Goal: Task Accomplishment & Management: Complete application form

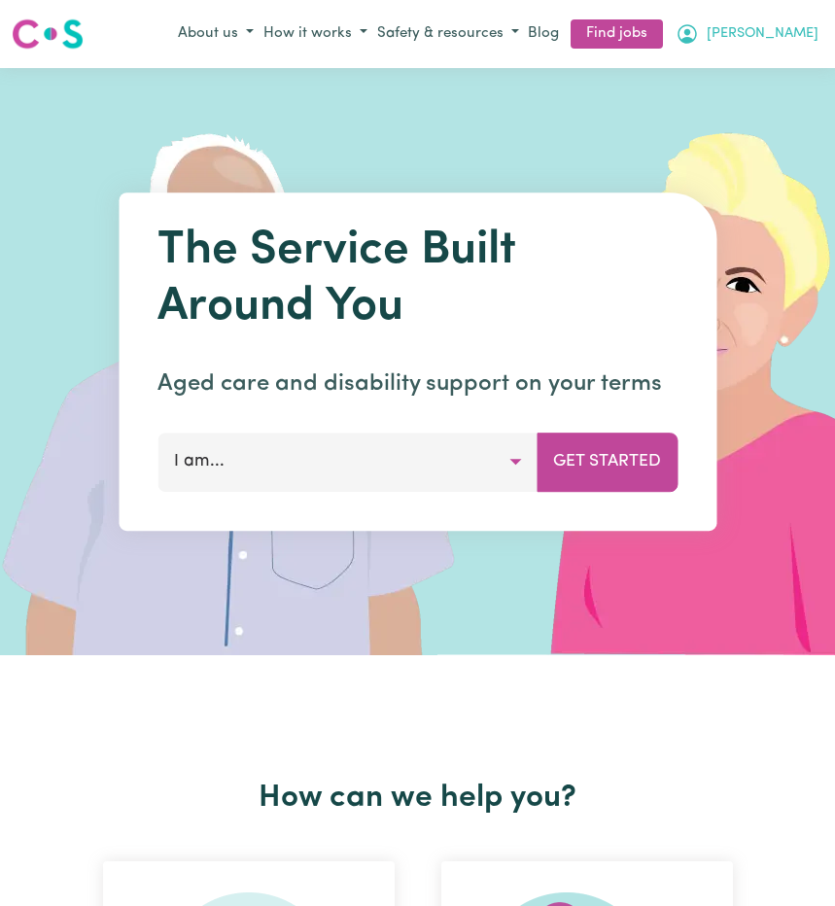
click at [798, 40] on span "[PERSON_NAME]" at bounding box center [763, 33] width 112 height 21
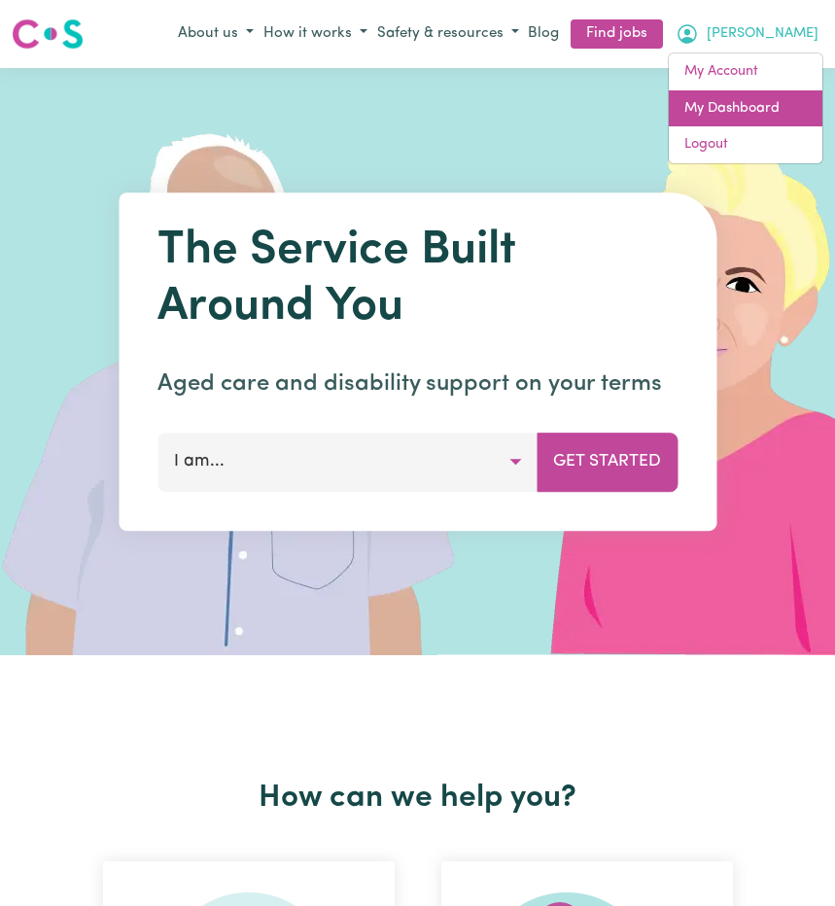
click at [762, 108] on link "My Dashboard" at bounding box center [746, 108] width 154 height 37
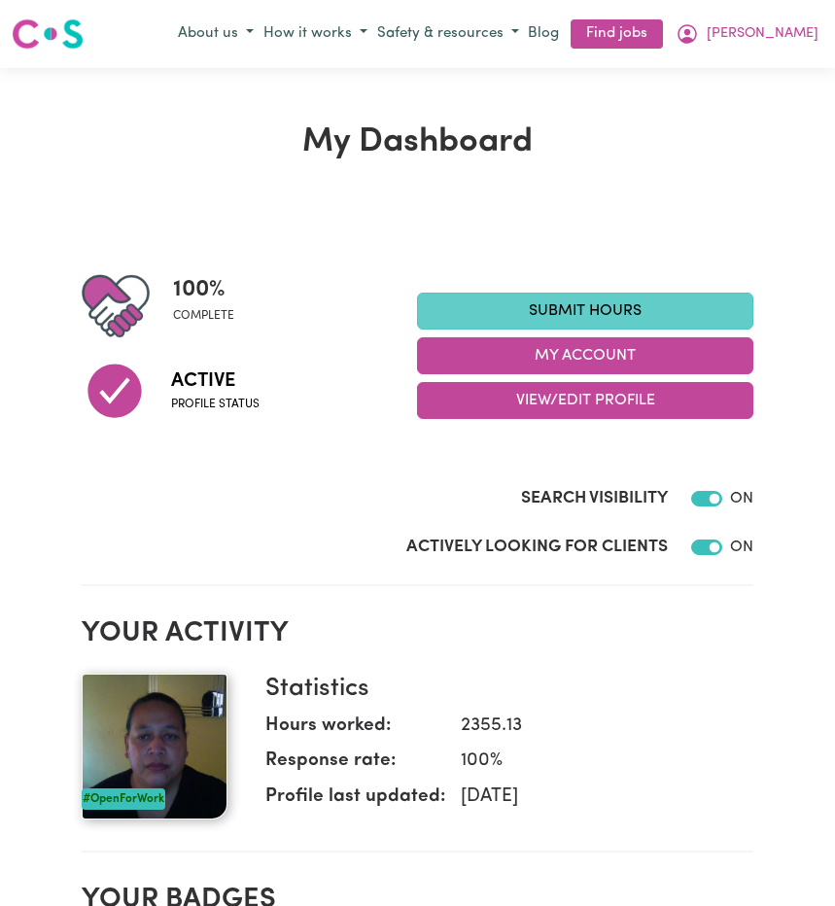
click at [624, 315] on link "Submit Hours" at bounding box center [585, 311] width 337 height 37
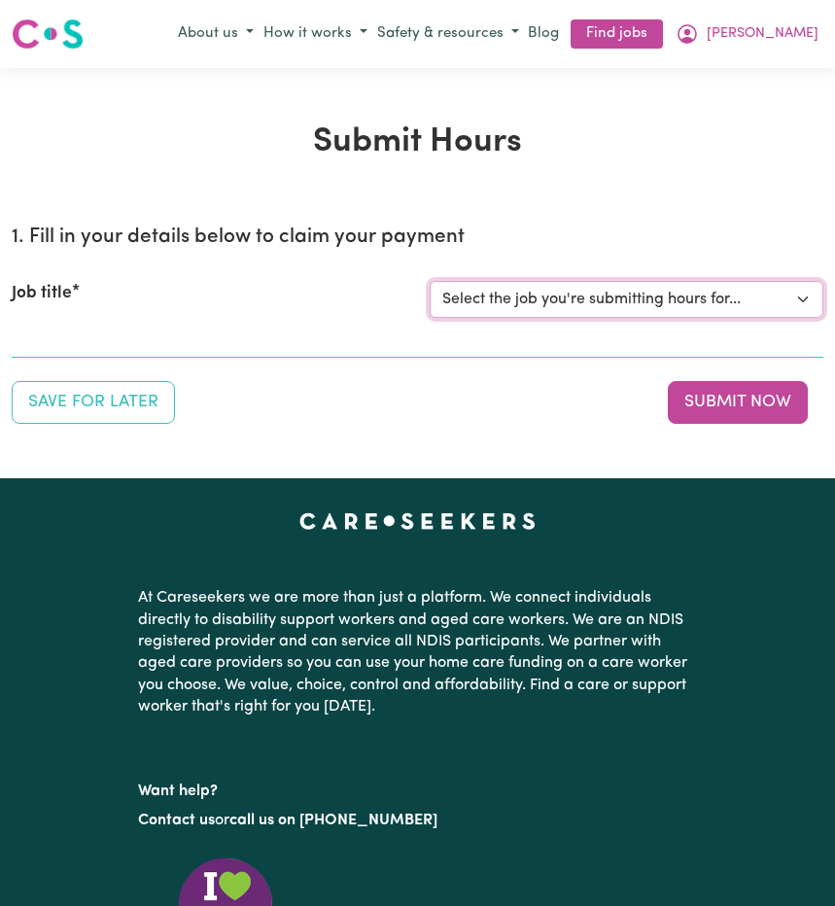
select select "14233"
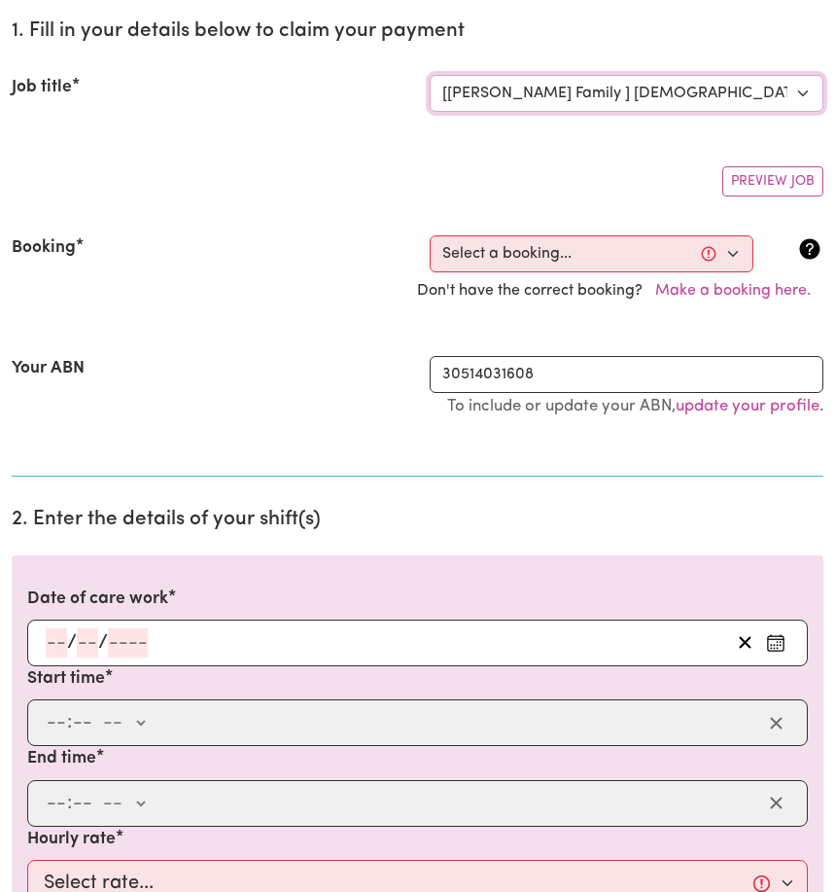
scroll to position [266, 0]
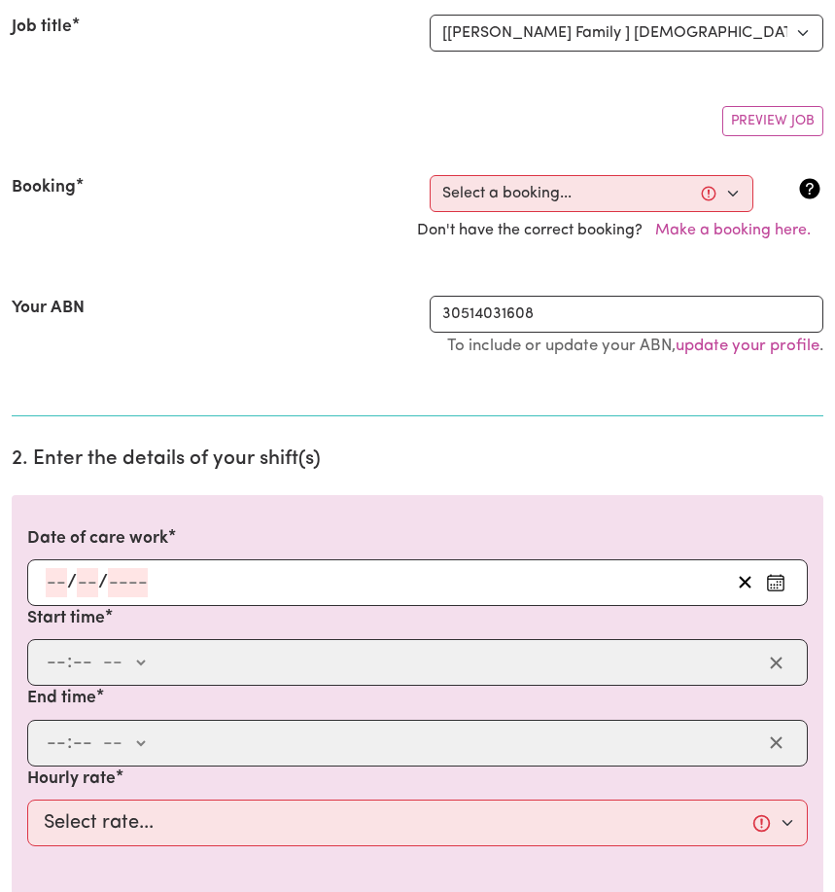
click at [773, 582] on icon "Enter the date of care work" at bounding box center [775, 582] width 19 height 19
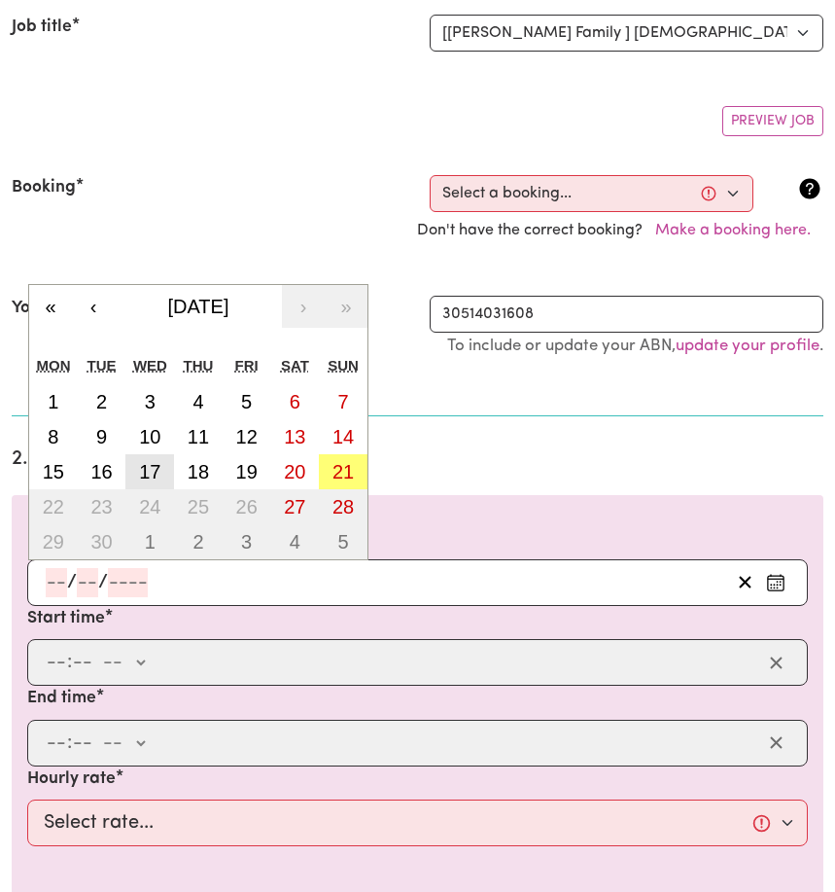
click at [148, 479] on abbr "17" at bounding box center [149, 471] width 21 height 21
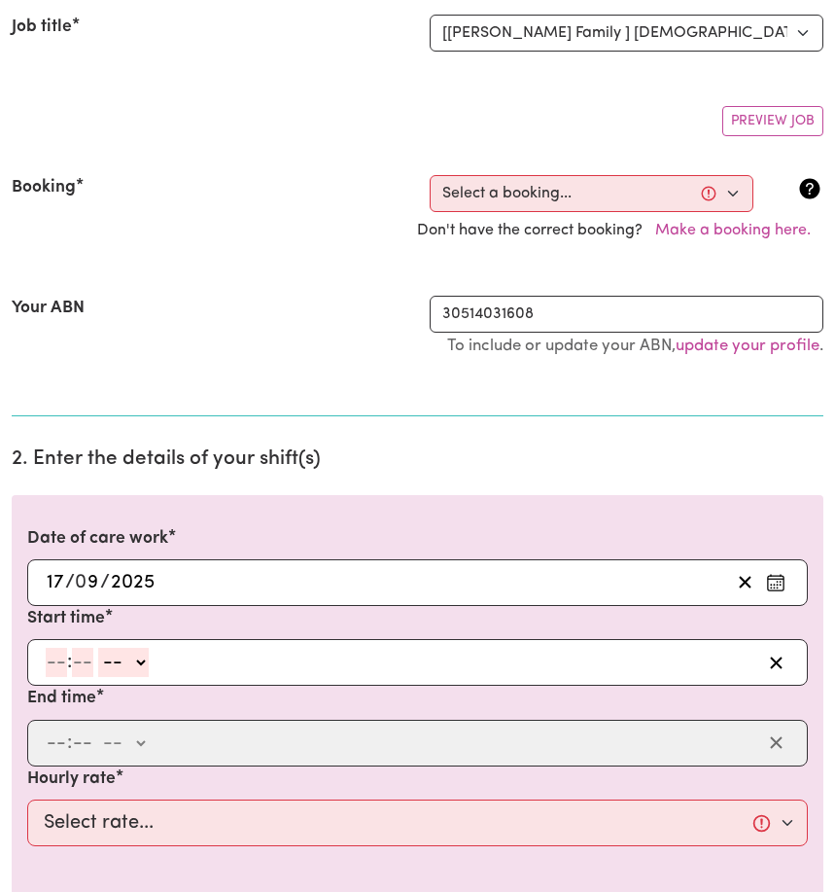
type input "[DATE]"
type input "17"
type input "9"
type input "2025"
click at [744, 577] on icon "Clear date" at bounding box center [745, 582] width 18 height 18
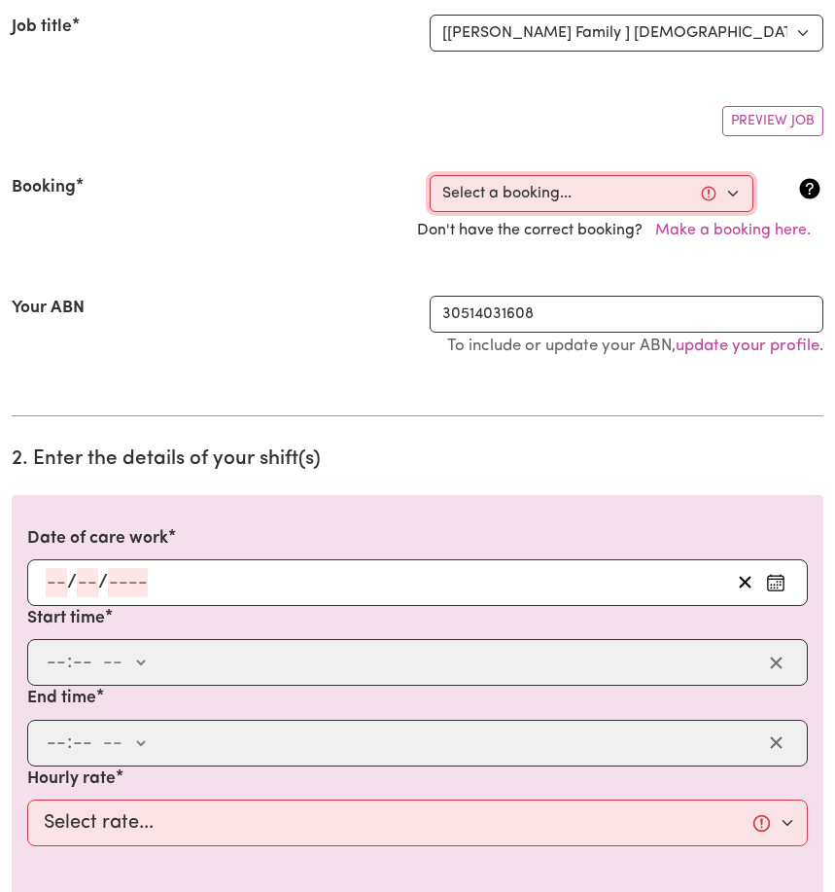
select select "356174"
type input "[DATE]"
type input "17"
type input "9"
type input "2025"
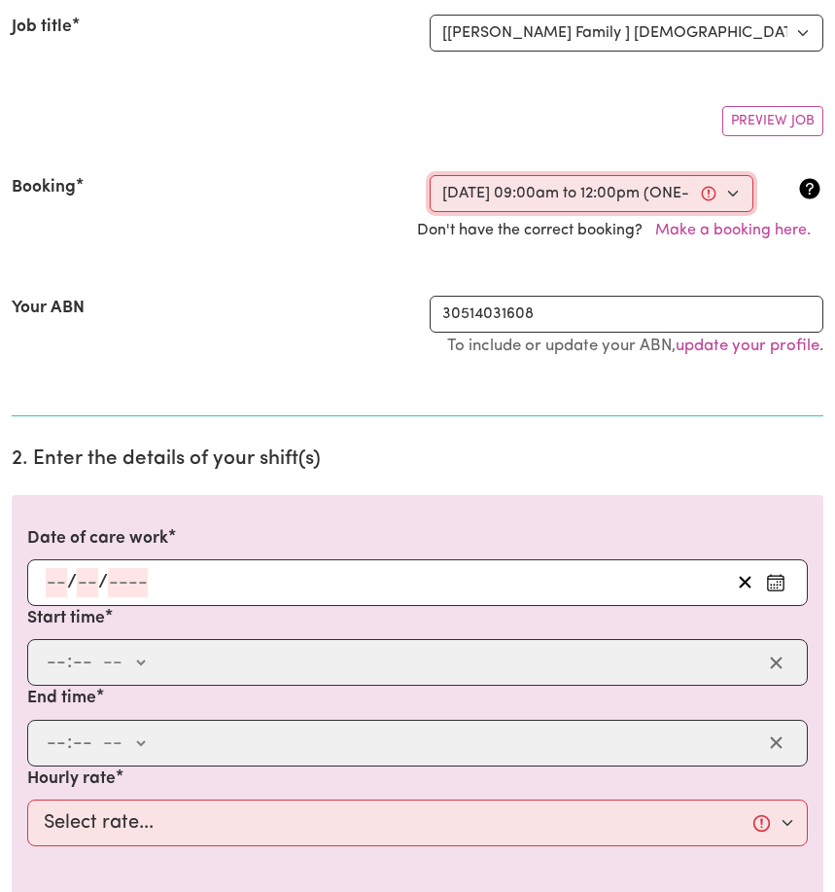
type input "09:00"
type input "9"
type input "0"
select select "am"
type input "12:00"
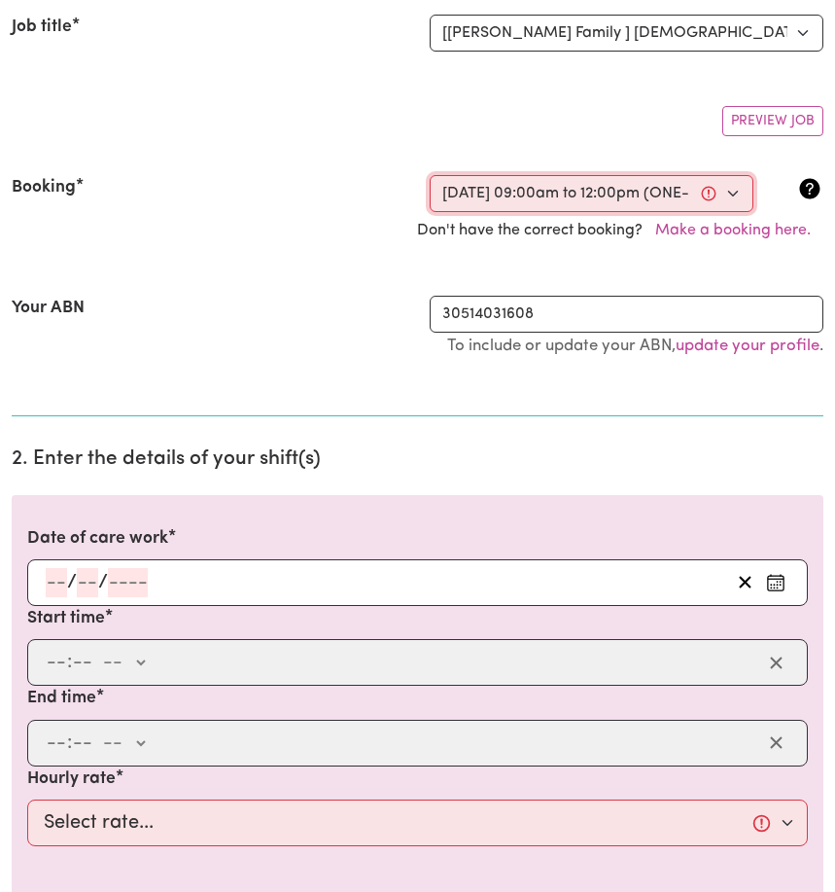
type input "12"
type input "0"
select select "pm"
select select "45-Weekday"
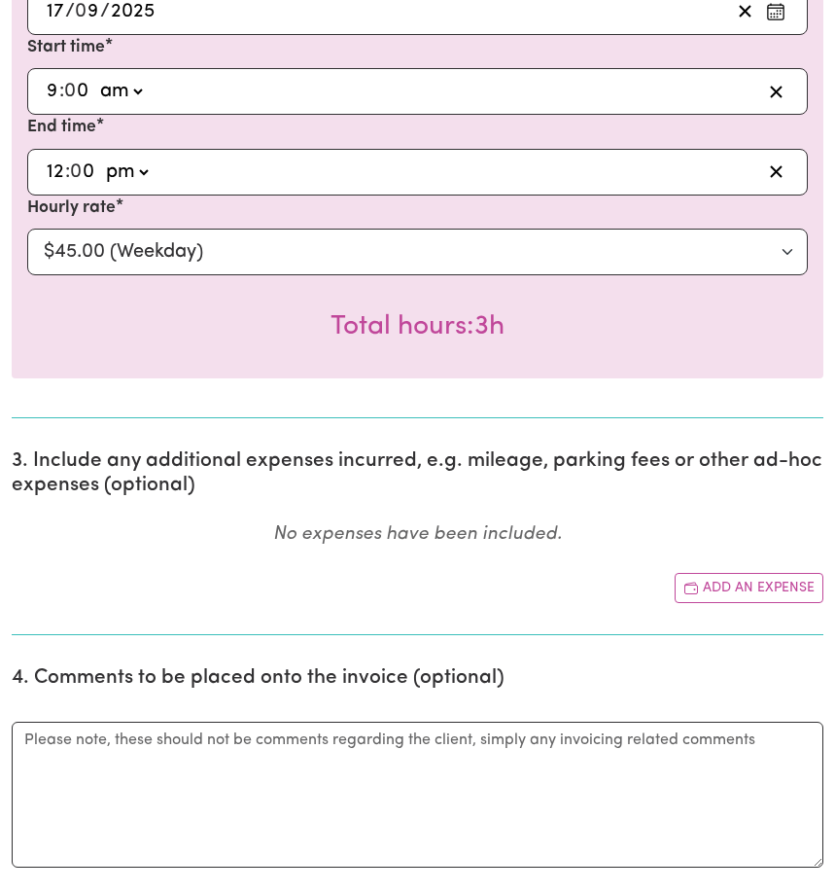
scroll to position [916, 0]
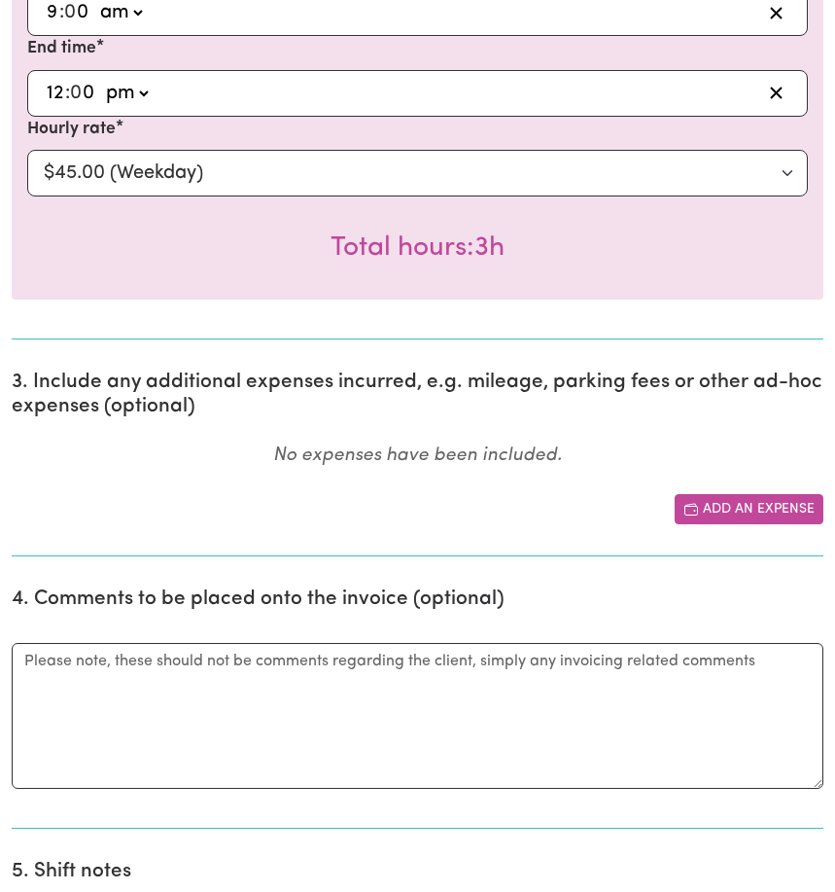
click at [720, 512] on button "Add an expense" at bounding box center [749, 509] width 149 height 30
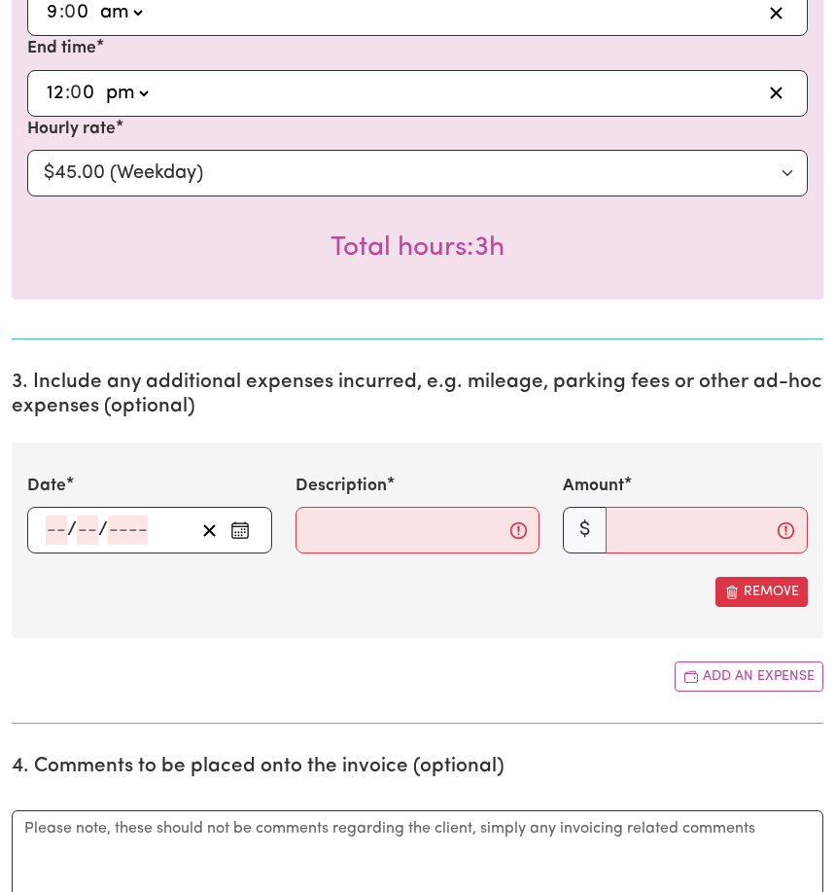
click at [245, 540] on icon "Enter the date of expense" at bounding box center [239, 529] width 19 height 19
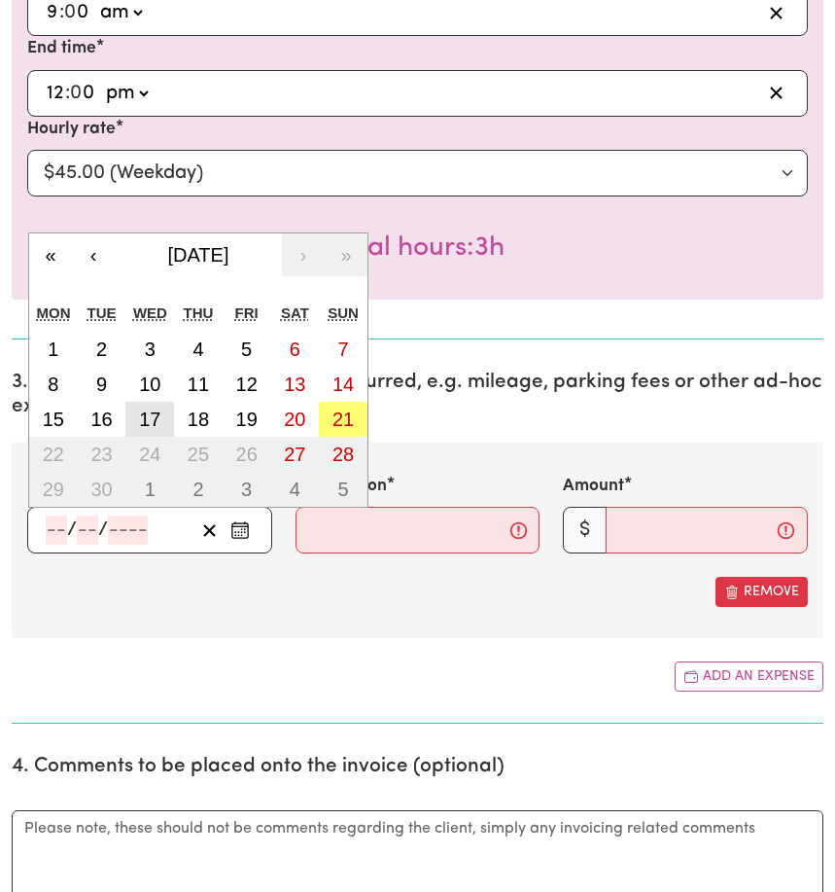
click at [144, 421] on abbr "17" at bounding box center [149, 418] width 21 height 21
type input "[DATE]"
type input "17"
type input "9"
type input "2025"
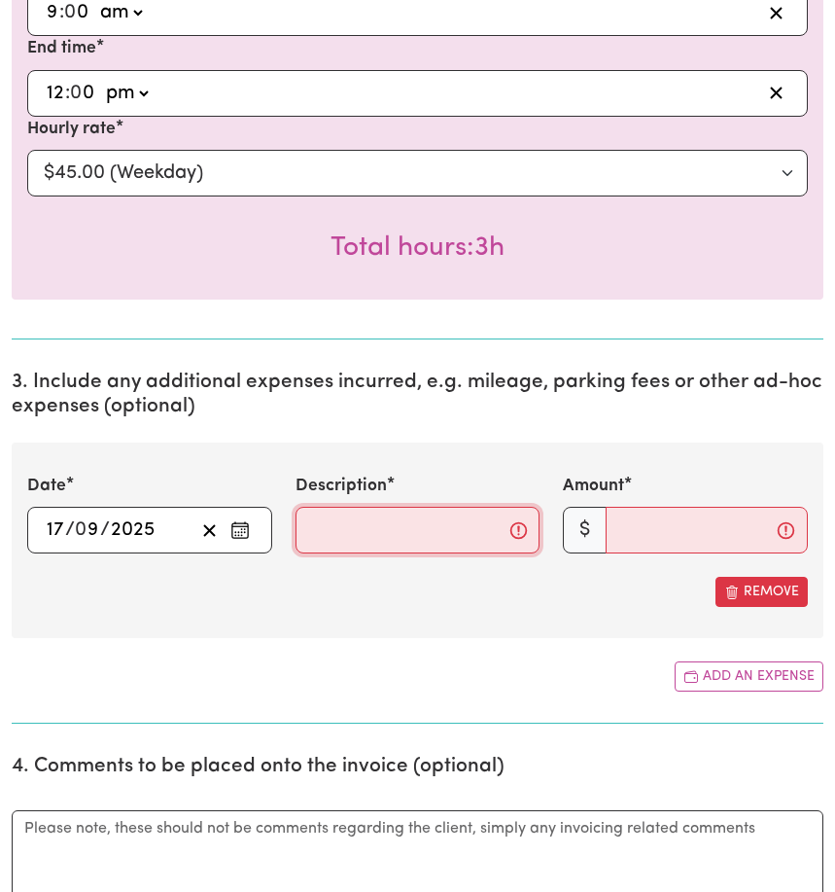
click at [347, 547] on input "Description" at bounding box center [418, 530] width 245 height 47
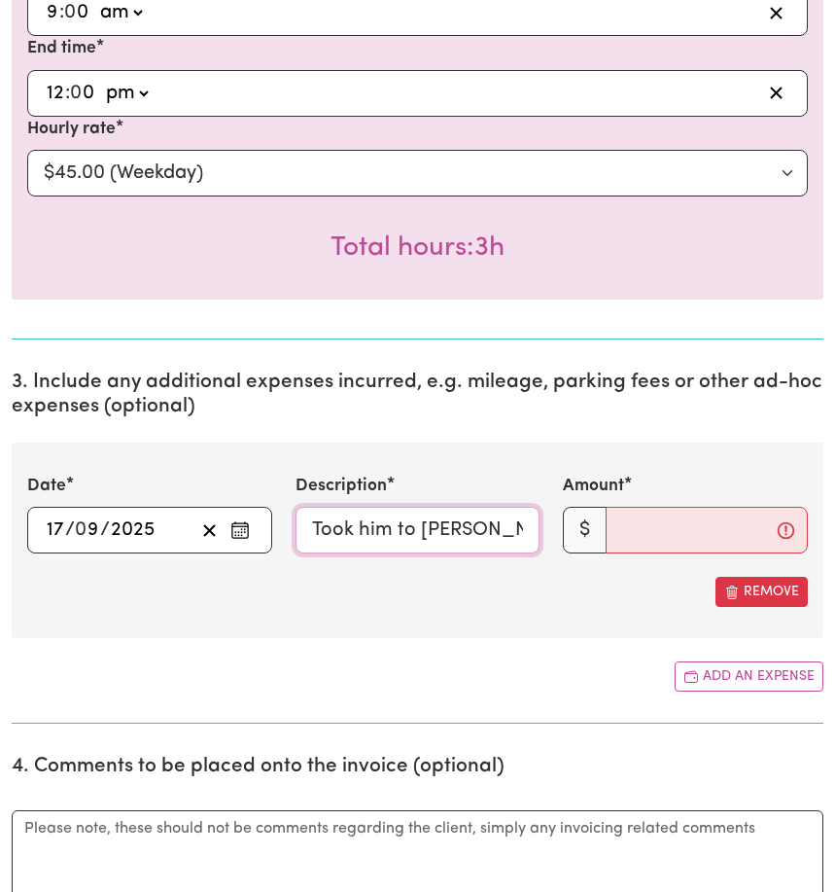
type input "Took him to [PERSON_NAME]"
click at [653, 537] on input "Amount" at bounding box center [707, 530] width 202 height 47
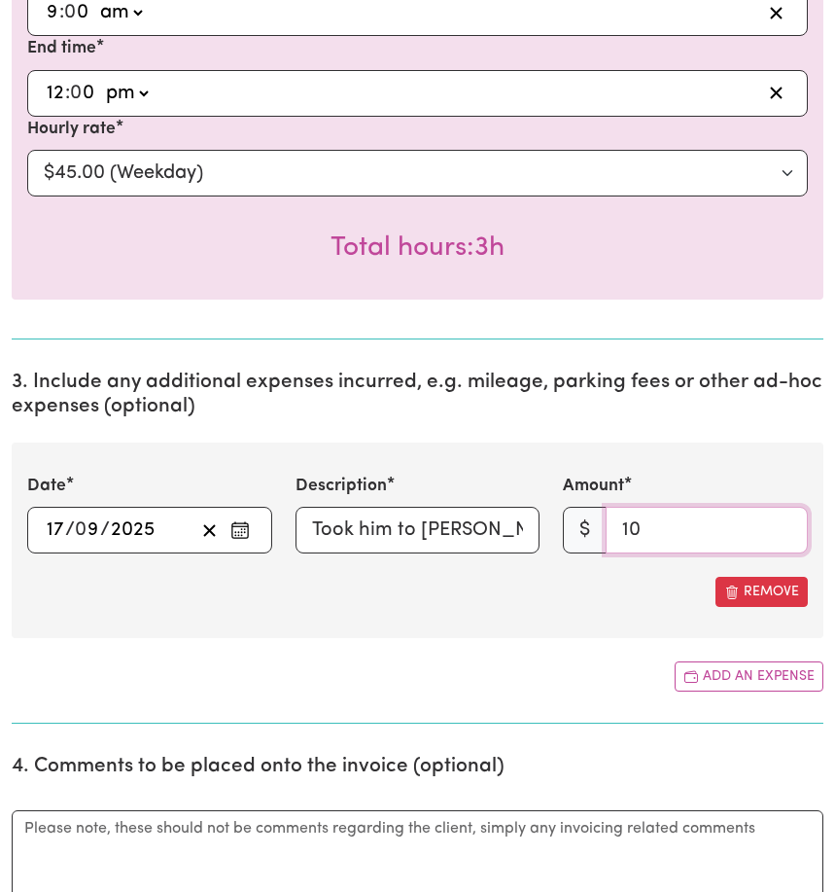
type input "9"
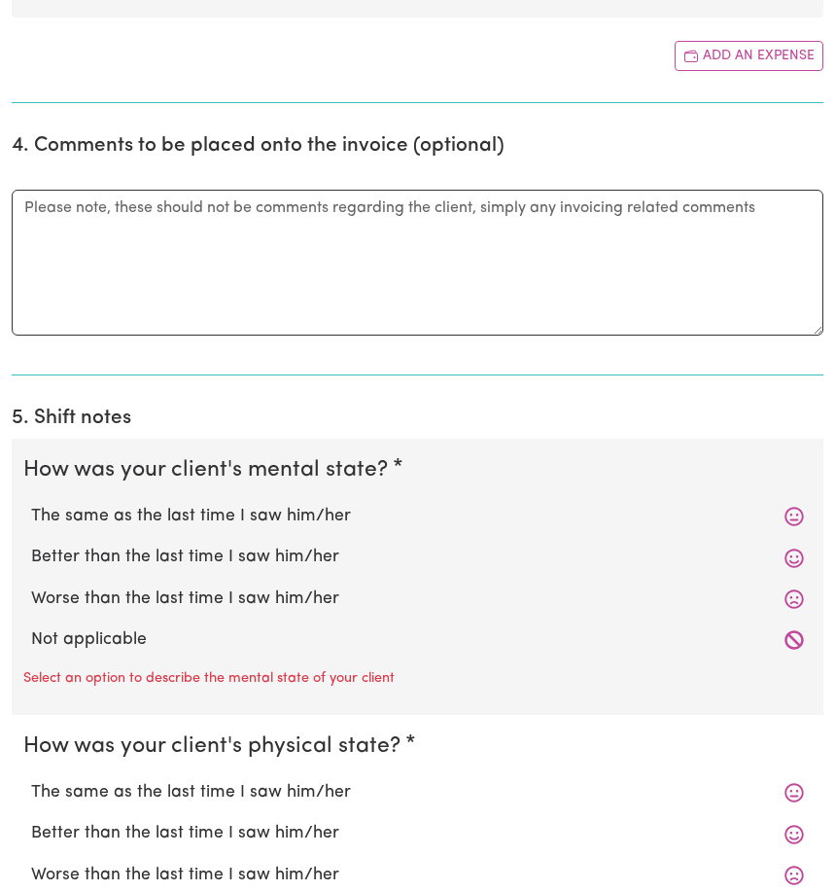
scroll to position [1676, 0]
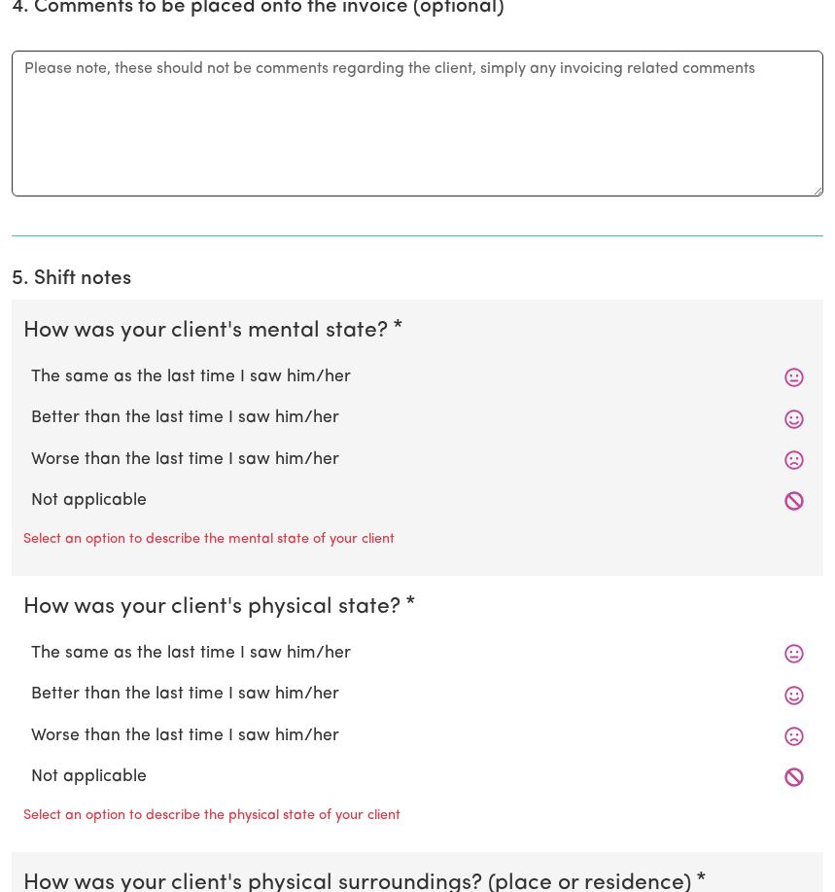
type input "15"
click at [131, 514] on label "Not applicable" at bounding box center [417, 500] width 773 height 25
click at [31, 488] on input "Not applicable" at bounding box center [30, 487] width 1 height 1
radio input "true"
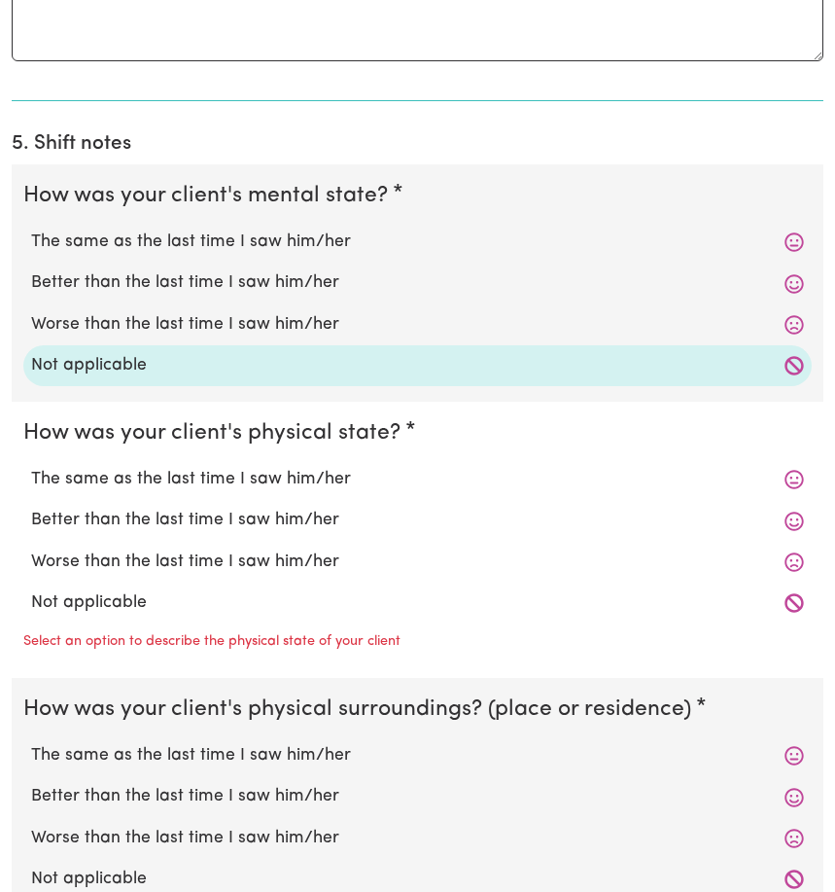
scroll to position [1965, 0]
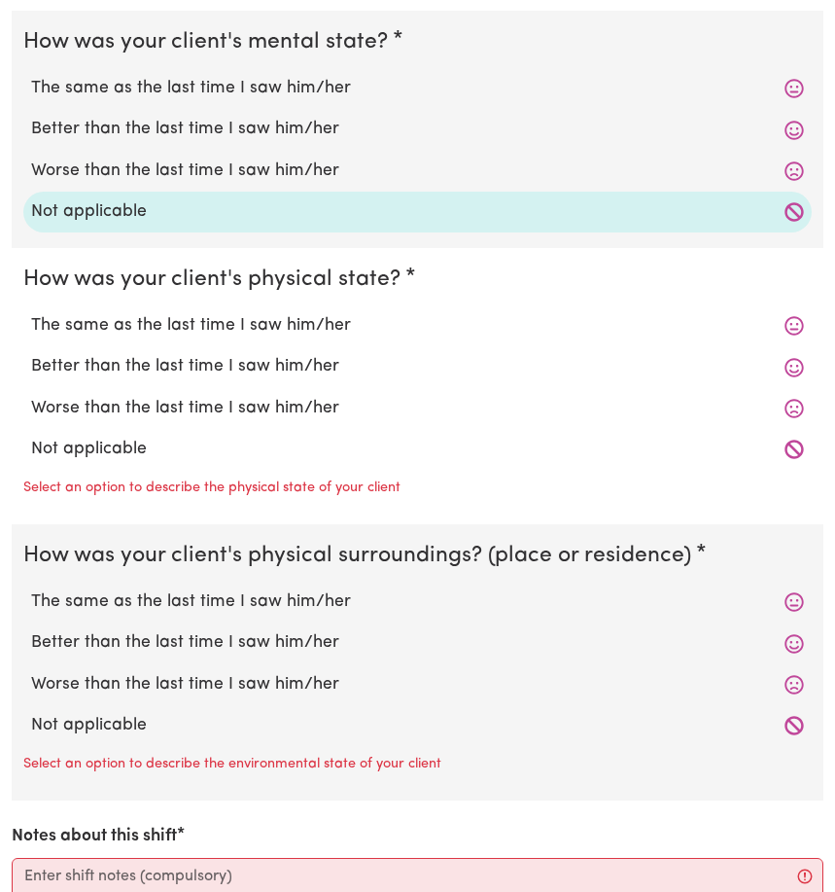
click at [130, 462] on label "Not applicable" at bounding box center [417, 449] width 773 height 25
click at [31, 437] on input "Not applicable" at bounding box center [30, 436] width 1 height 1
radio input "true"
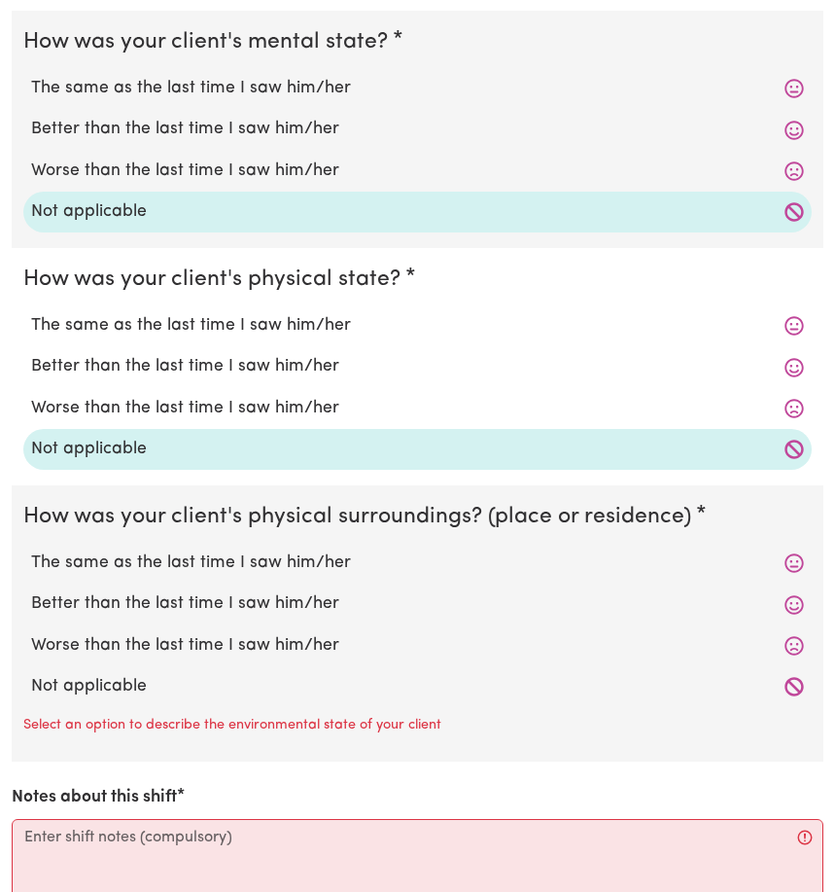
scroll to position [2133, 0]
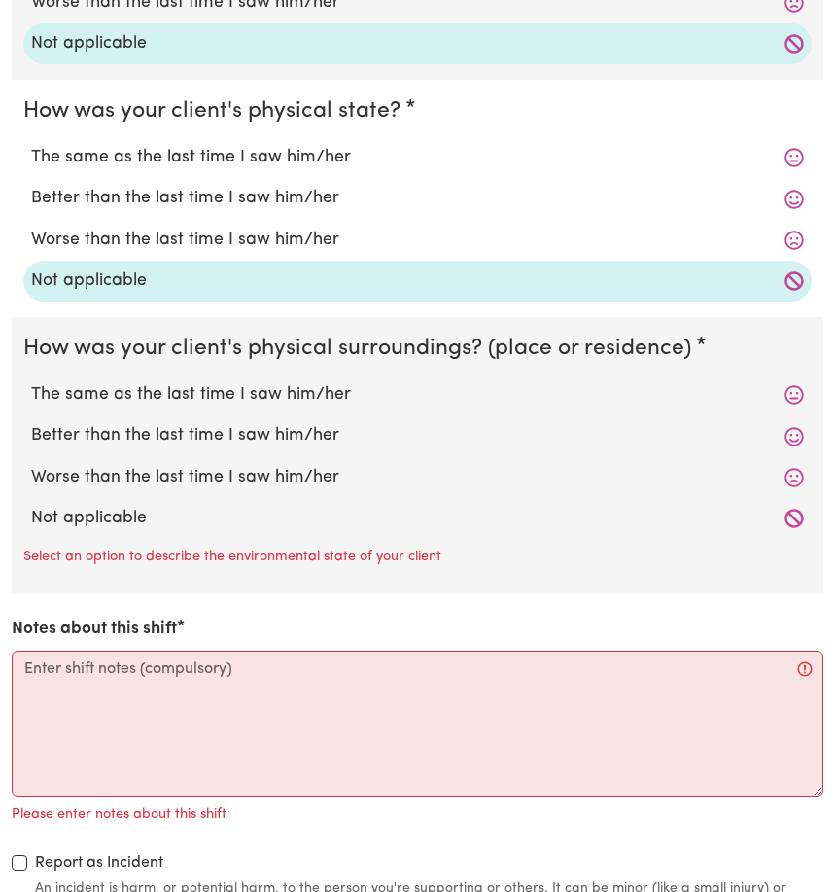
click at [121, 526] on label "Not applicable" at bounding box center [417, 518] width 773 height 25
click at [31, 506] on input "Not applicable" at bounding box center [30, 505] width 1 height 1
radio input "true"
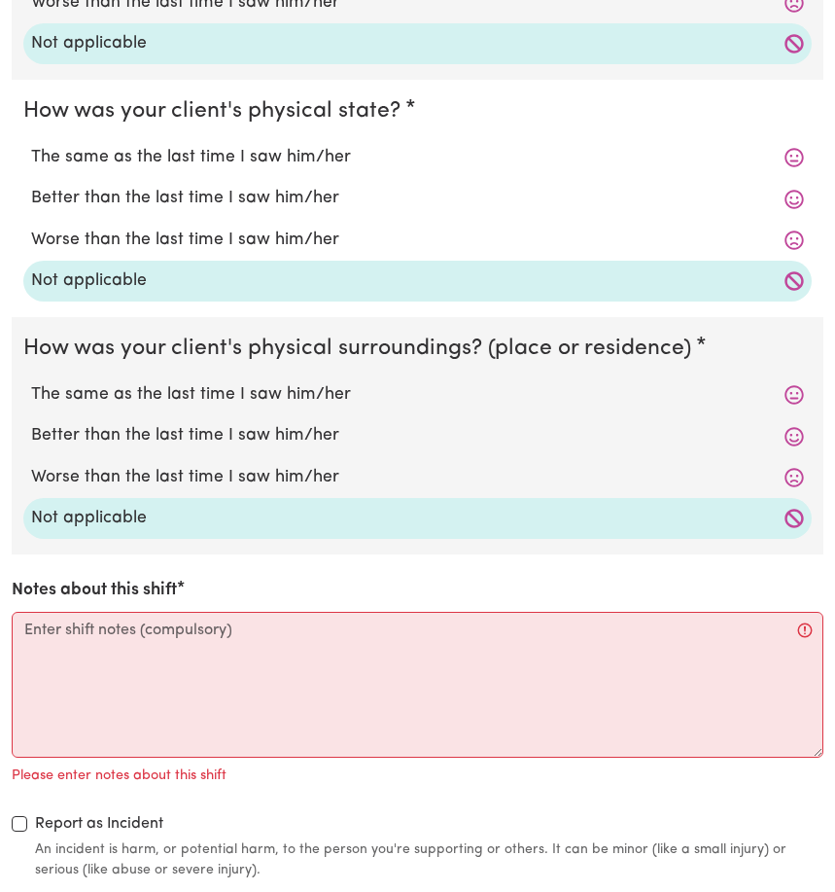
scroll to position [2156, 0]
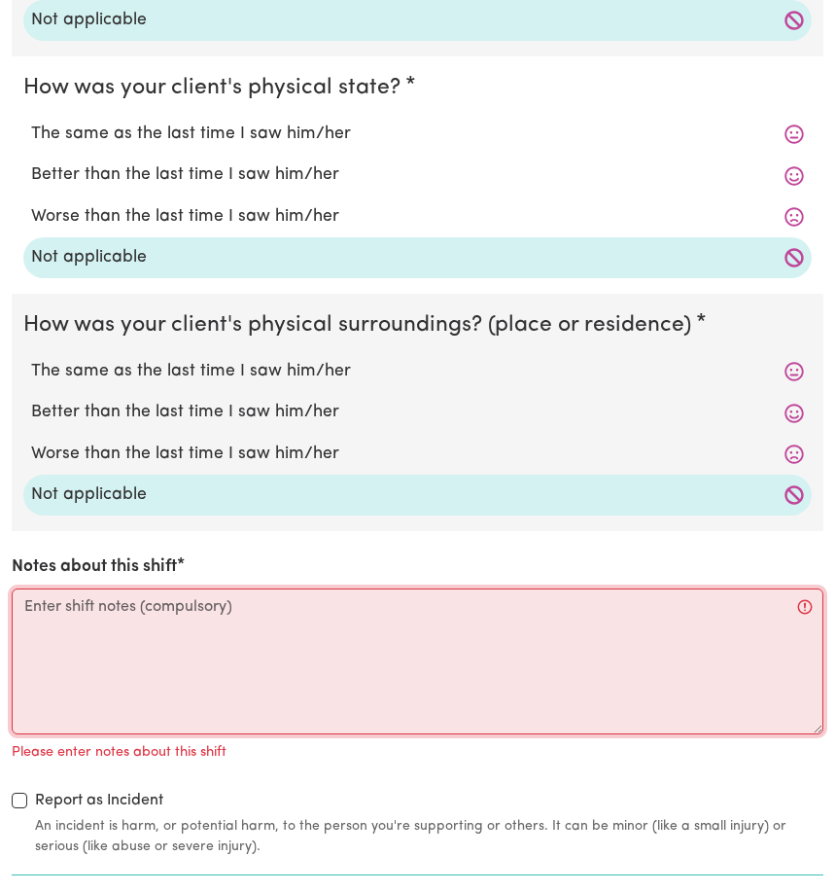
click at [32, 624] on textarea "Notes about this shift" at bounding box center [418, 661] width 812 height 146
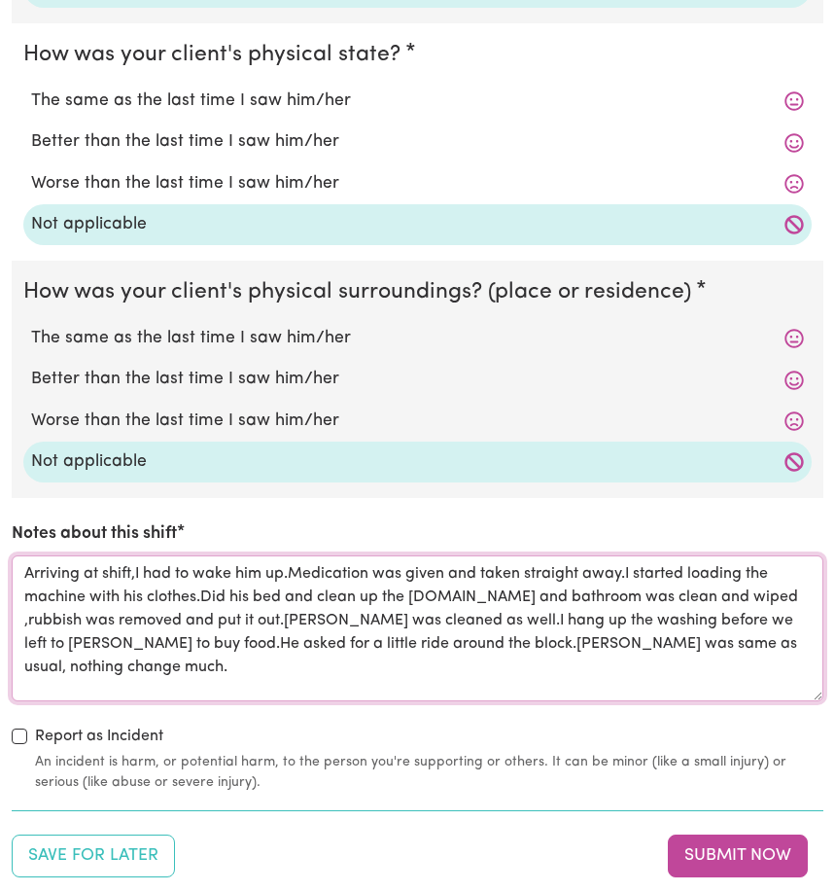
scroll to position [2221, 0]
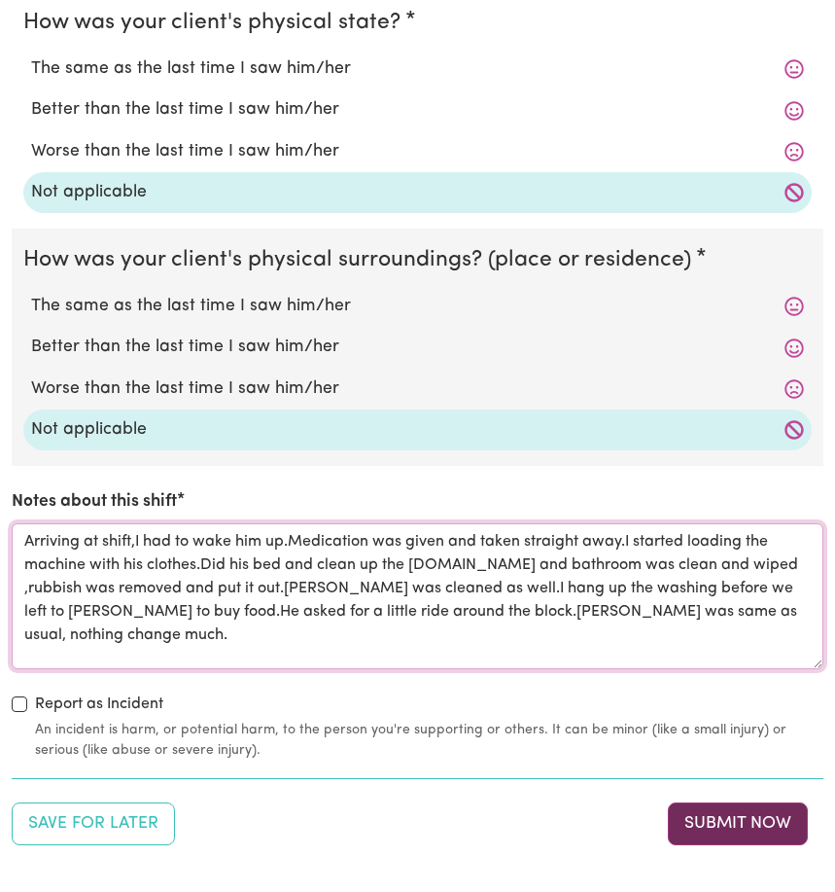
type textarea "Arriving at shift,I had to wake him up.Medication was given and taken straight …"
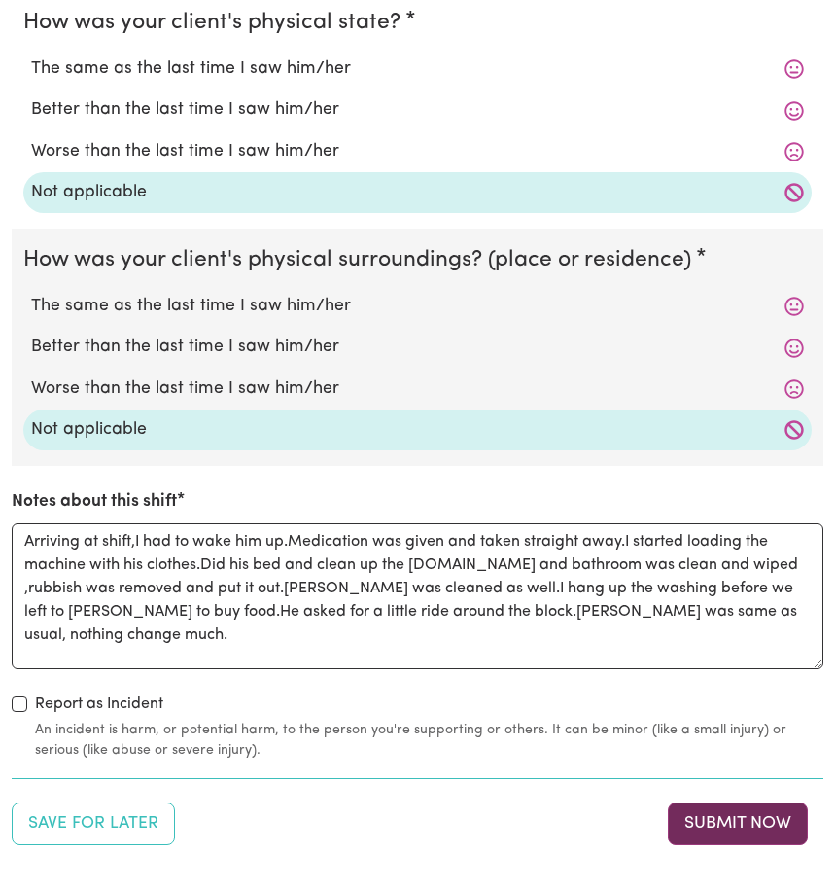
click at [763, 827] on button "Submit Now" at bounding box center [738, 823] width 140 height 43
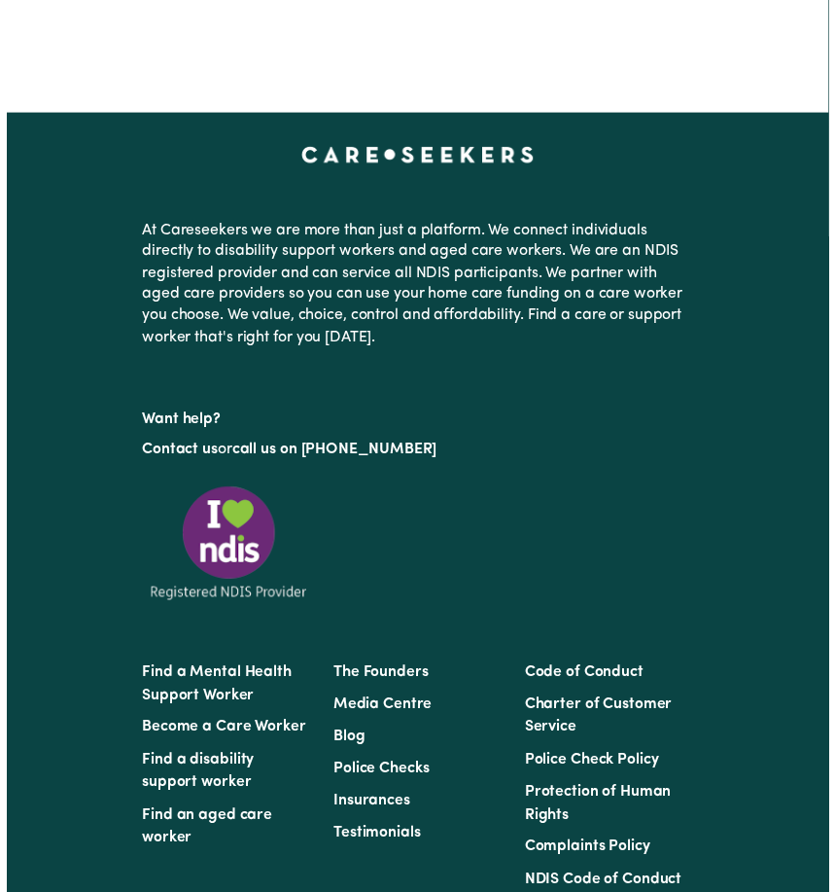
scroll to position [0, 0]
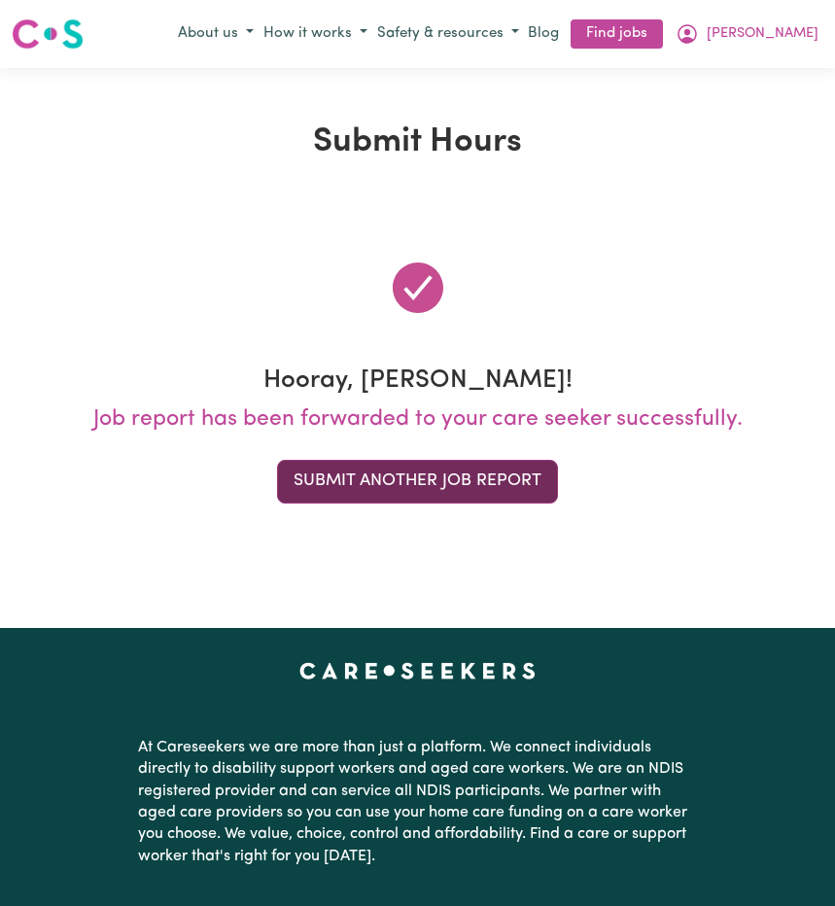
click at [314, 488] on button "Submit Another Job Report" at bounding box center [417, 481] width 281 height 43
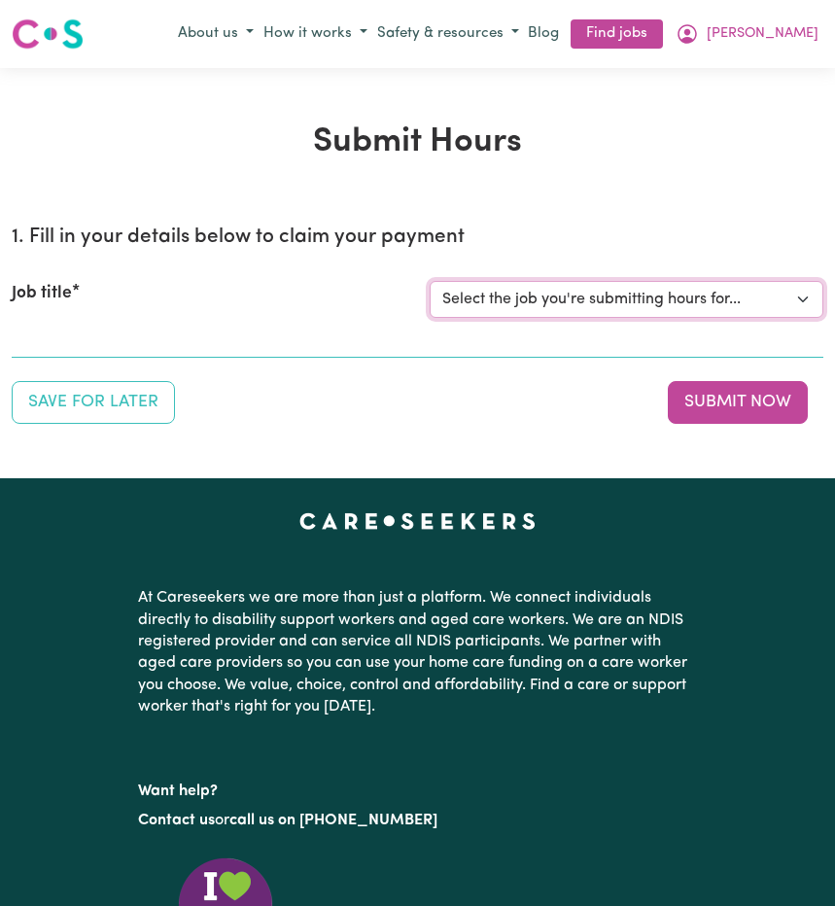
select select "14233"
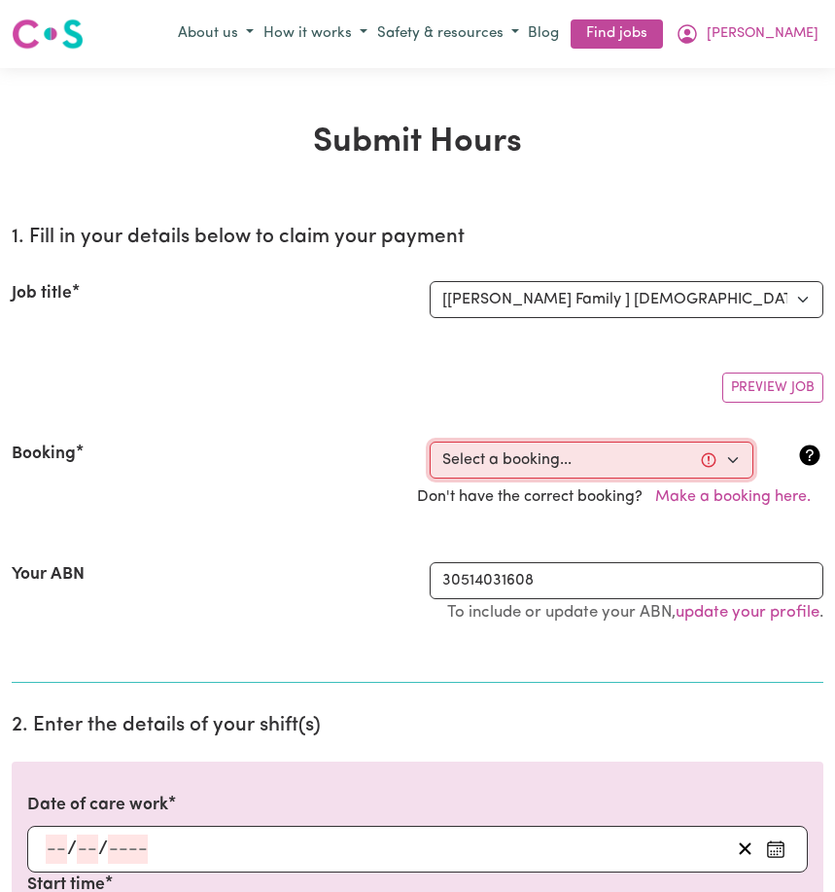
select select "362277"
type input "[DATE]"
type input "19"
type input "9"
type input "2025"
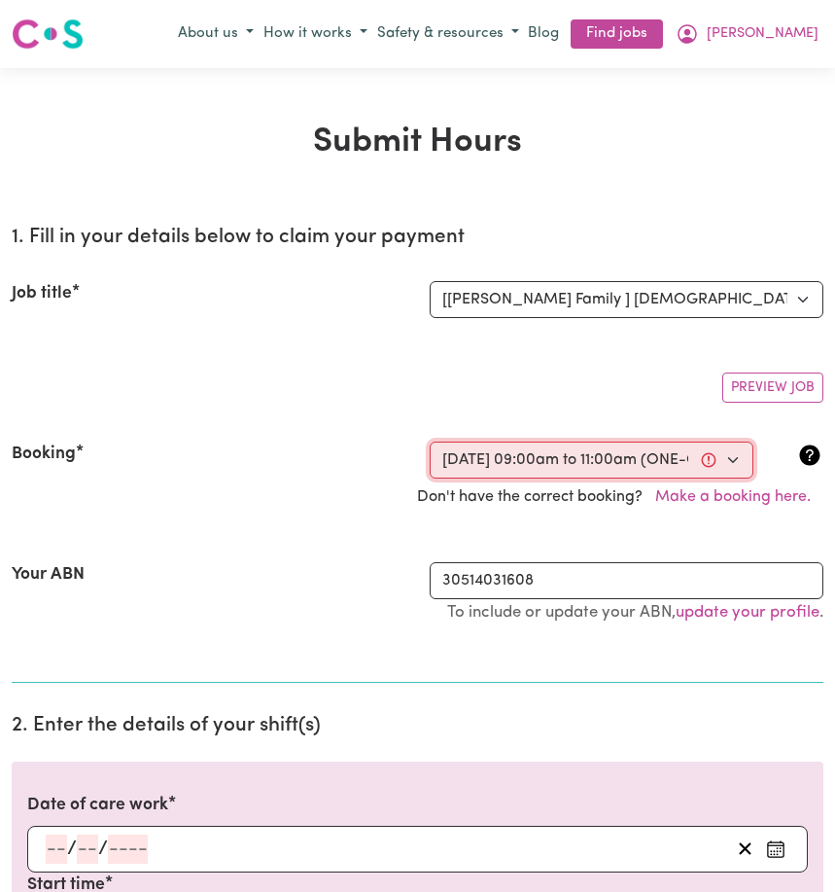
type input "09:00"
type input "9"
type input "0"
select select "am"
type input "11:00"
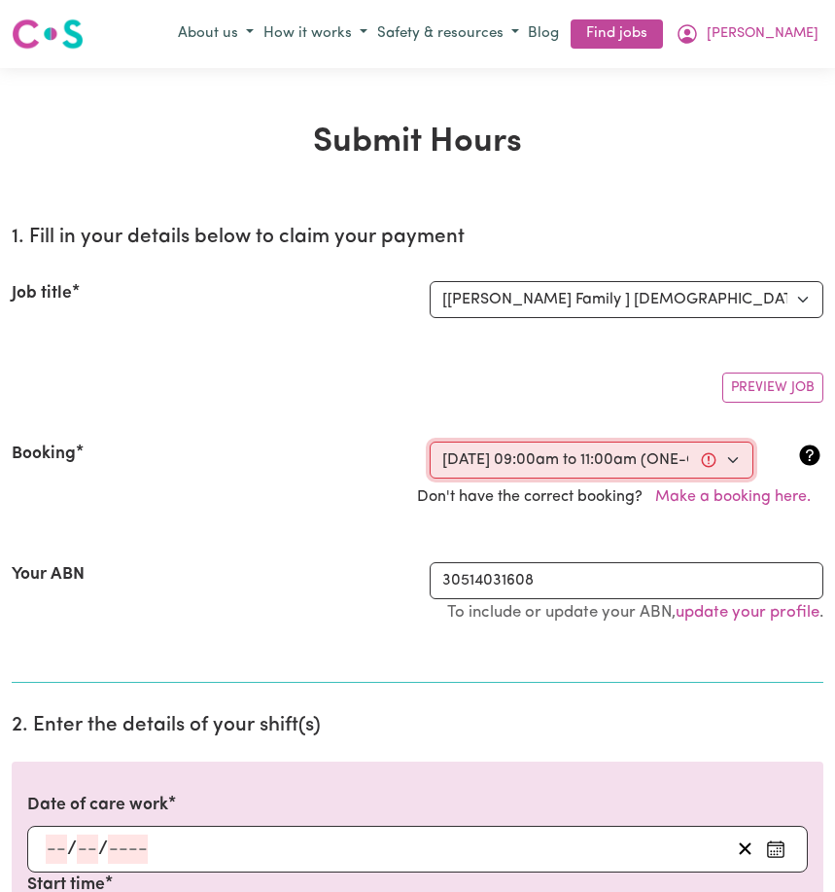
type input "11"
type input "0"
select select "am"
select select "45-Weekday"
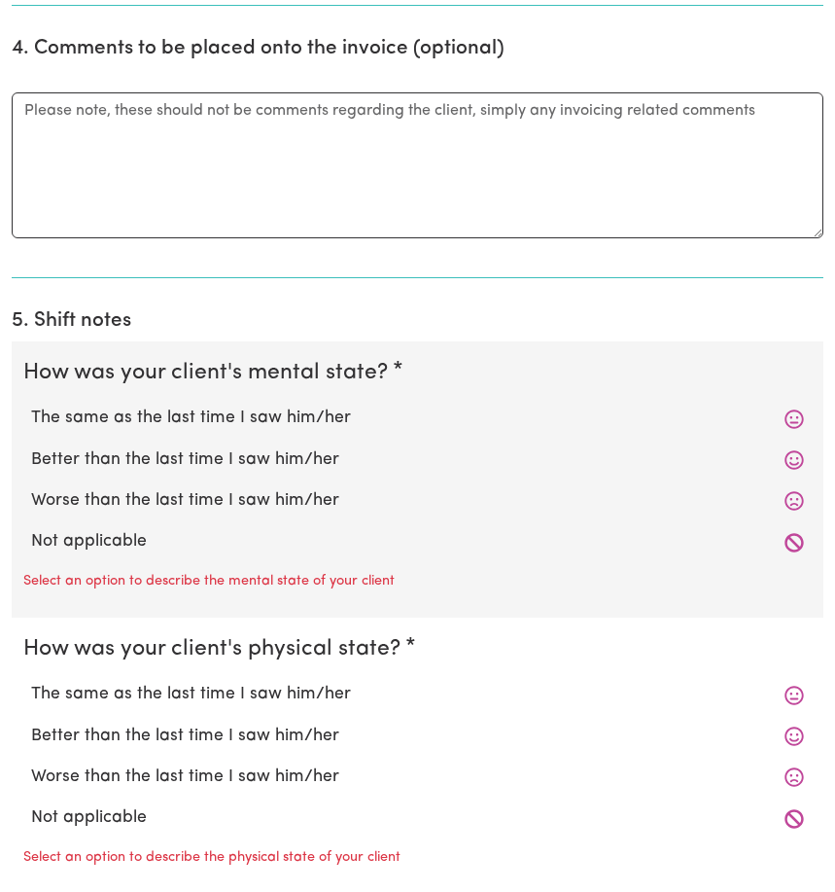
scroll to position [1622, 0]
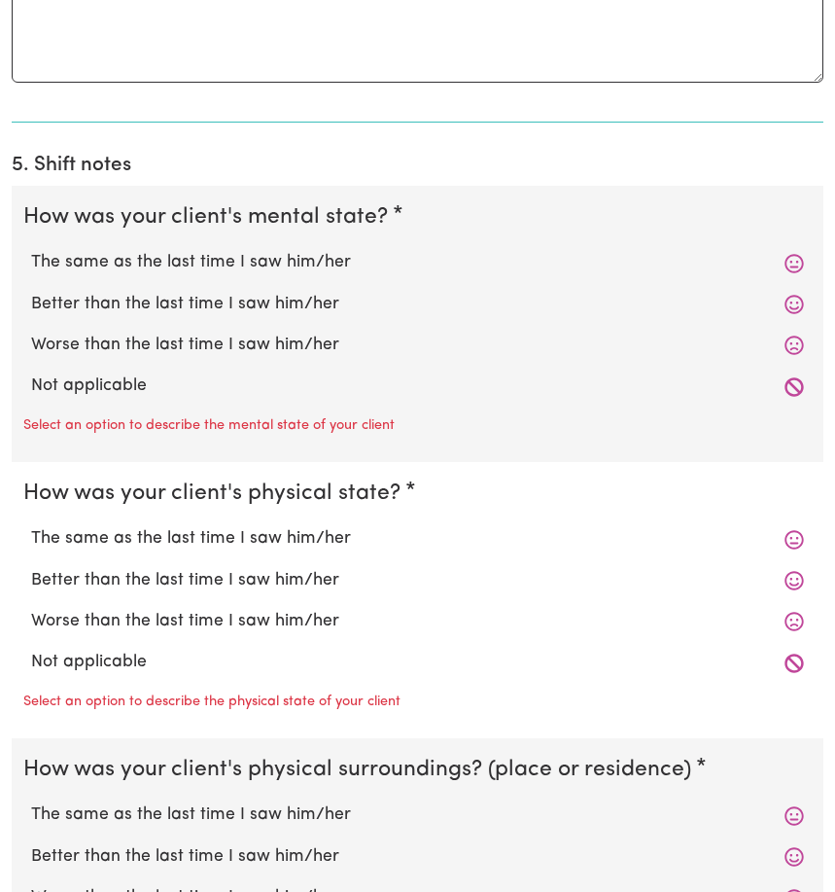
click at [102, 387] on label "Not applicable" at bounding box center [417, 385] width 773 height 25
click at [31, 373] on input "Not applicable" at bounding box center [30, 372] width 1 height 1
radio input "true"
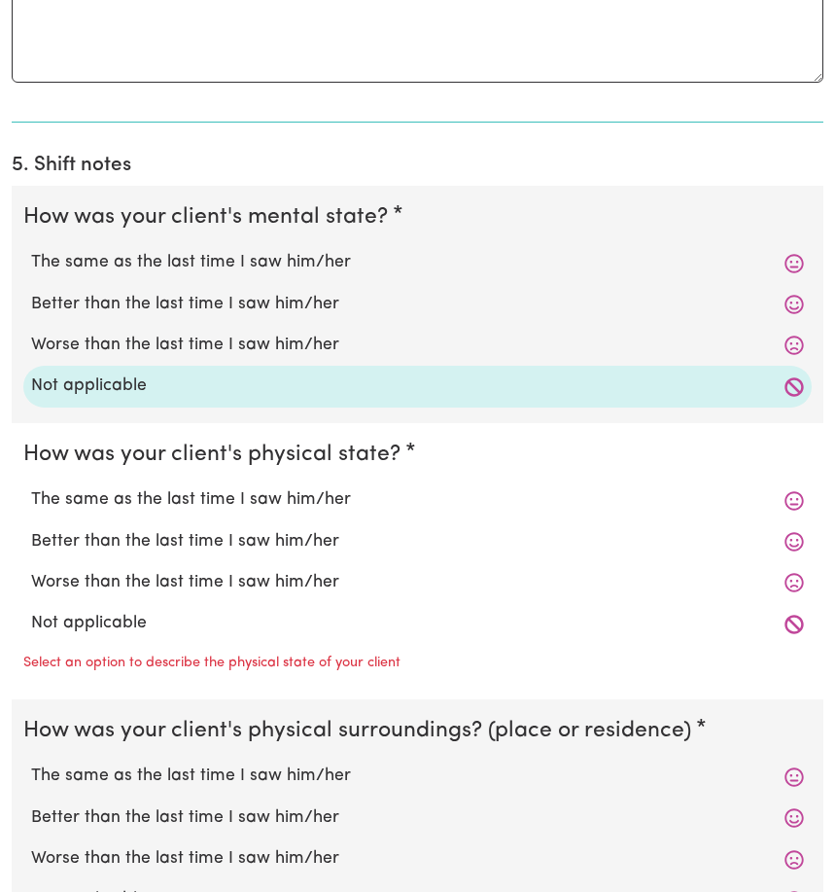
click at [147, 619] on label "Not applicable" at bounding box center [417, 623] width 773 height 25
click at [31, 611] on input "Not applicable" at bounding box center [30, 610] width 1 height 1
radio input "true"
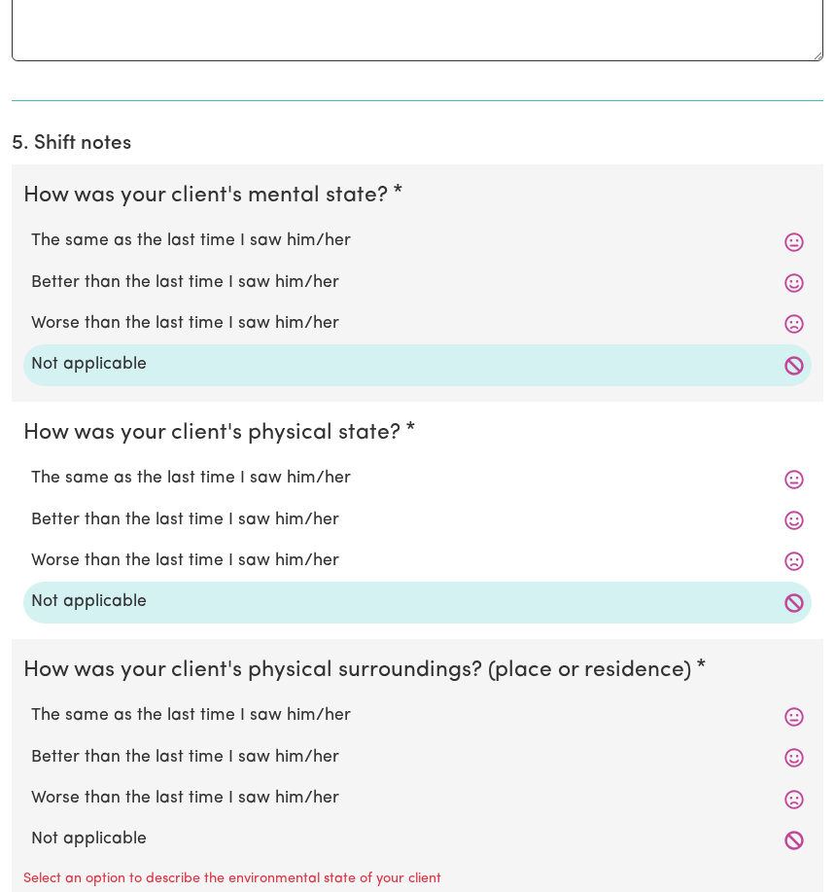
scroll to position [1726, 0]
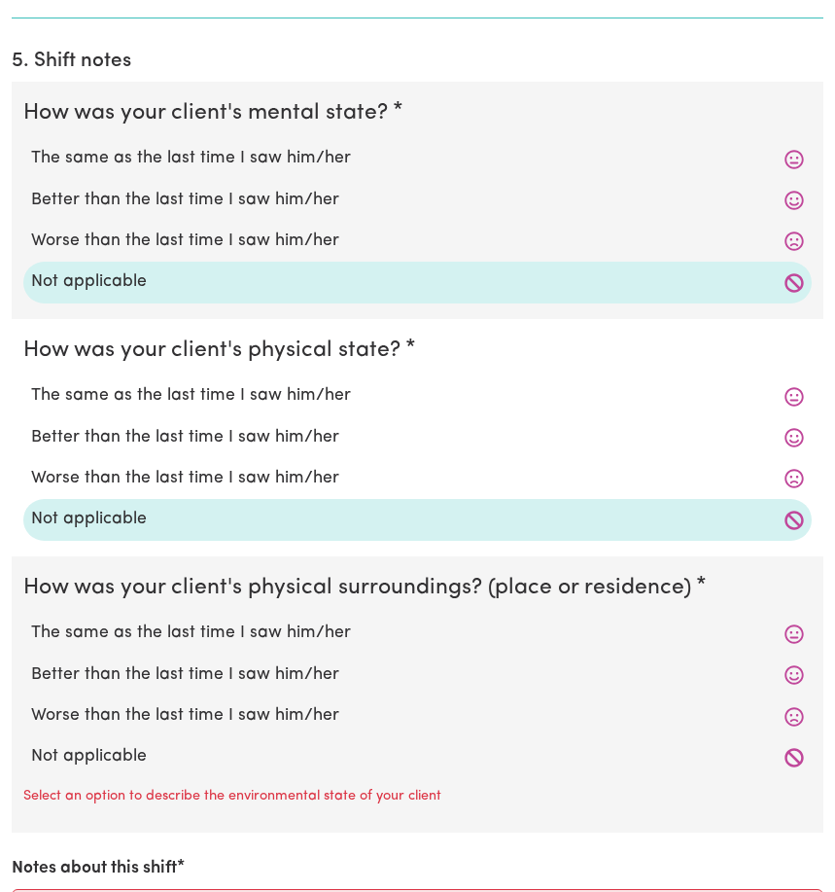
click at [154, 768] on label "Not applicable" at bounding box center [417, 756] width 773 height 25
click at [31, 744] on input "Not applicable" at bounding box center [30, 743] width 1 height 1
radio input "true"
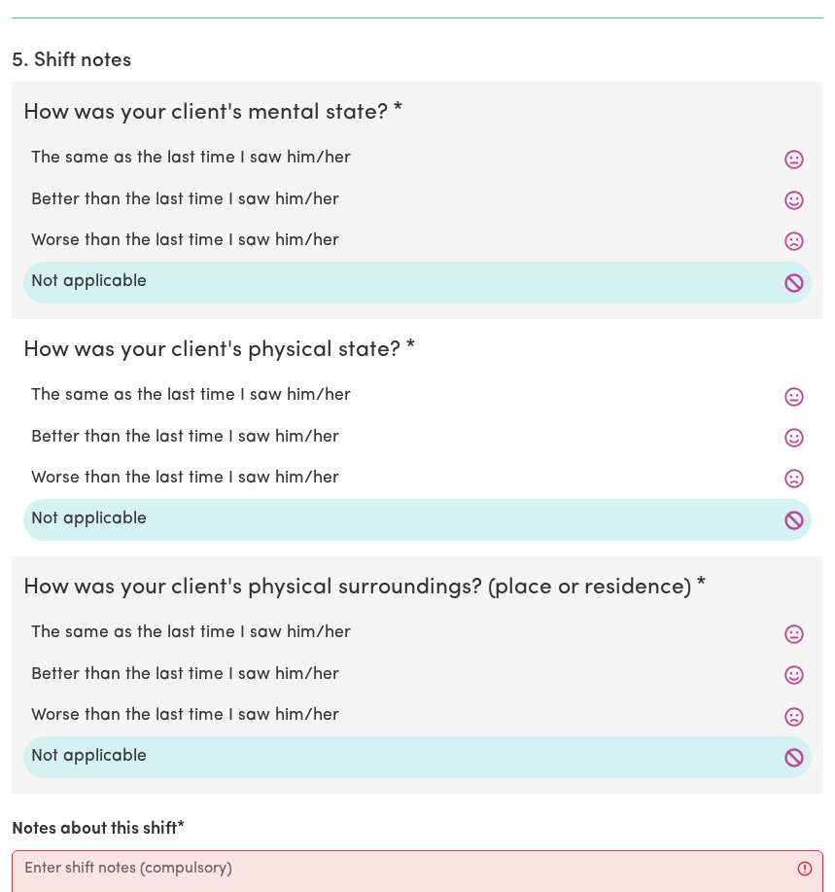
scroll to position [2098, 0]
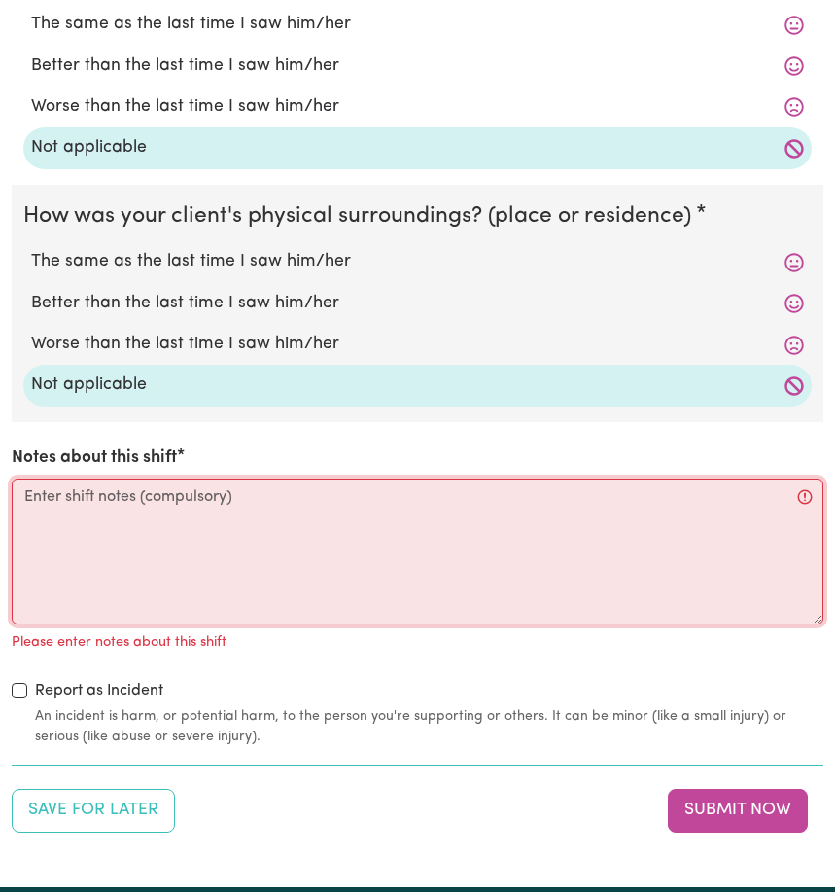
click at [41, 514] on textarea "Notes about this shift" at bounding box center [418, 552] width 812 height 146
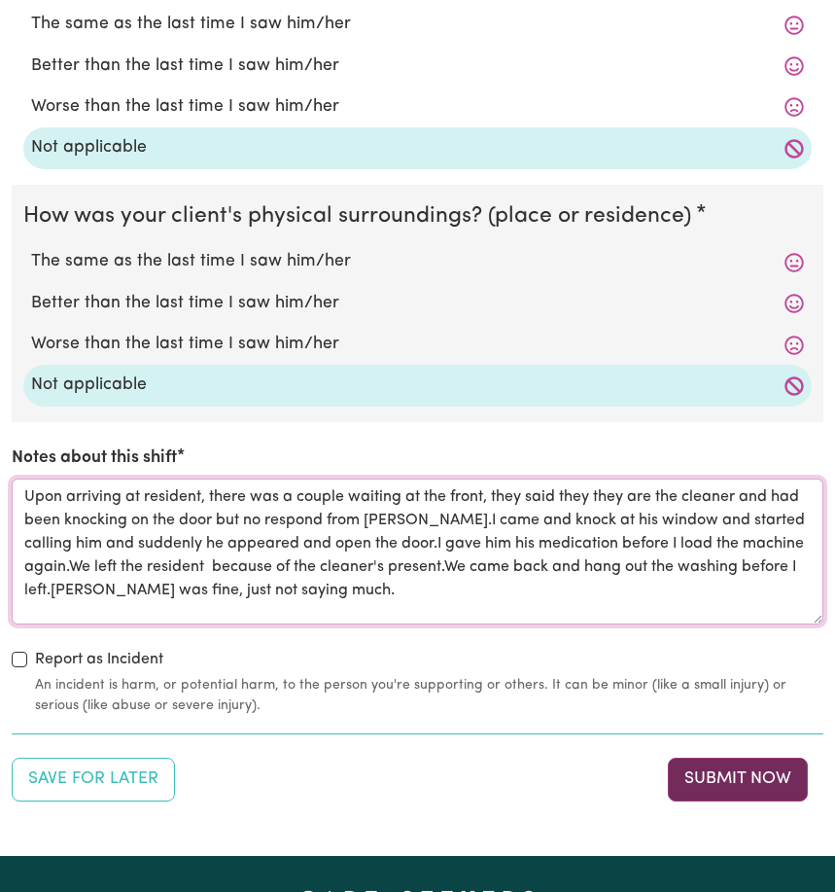
type textarea "Upon arriving at resident, there was a couple waiting at the front, they said t…"
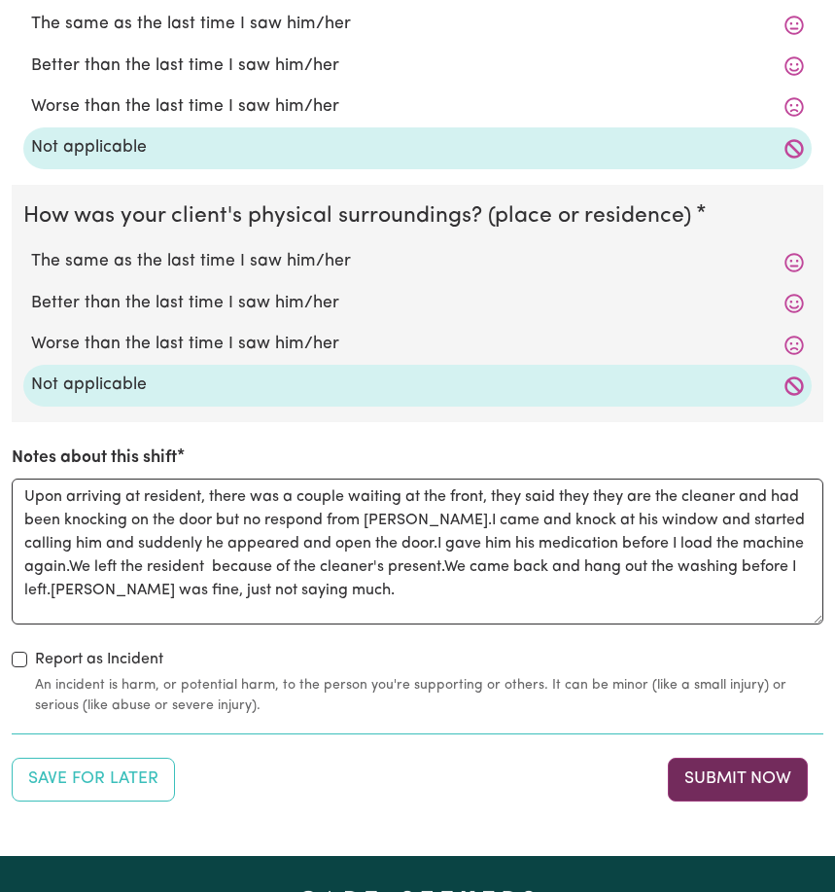
click at [757, 786] on button "Submit Now" at bounding box center [738, 779] width 140 height 43
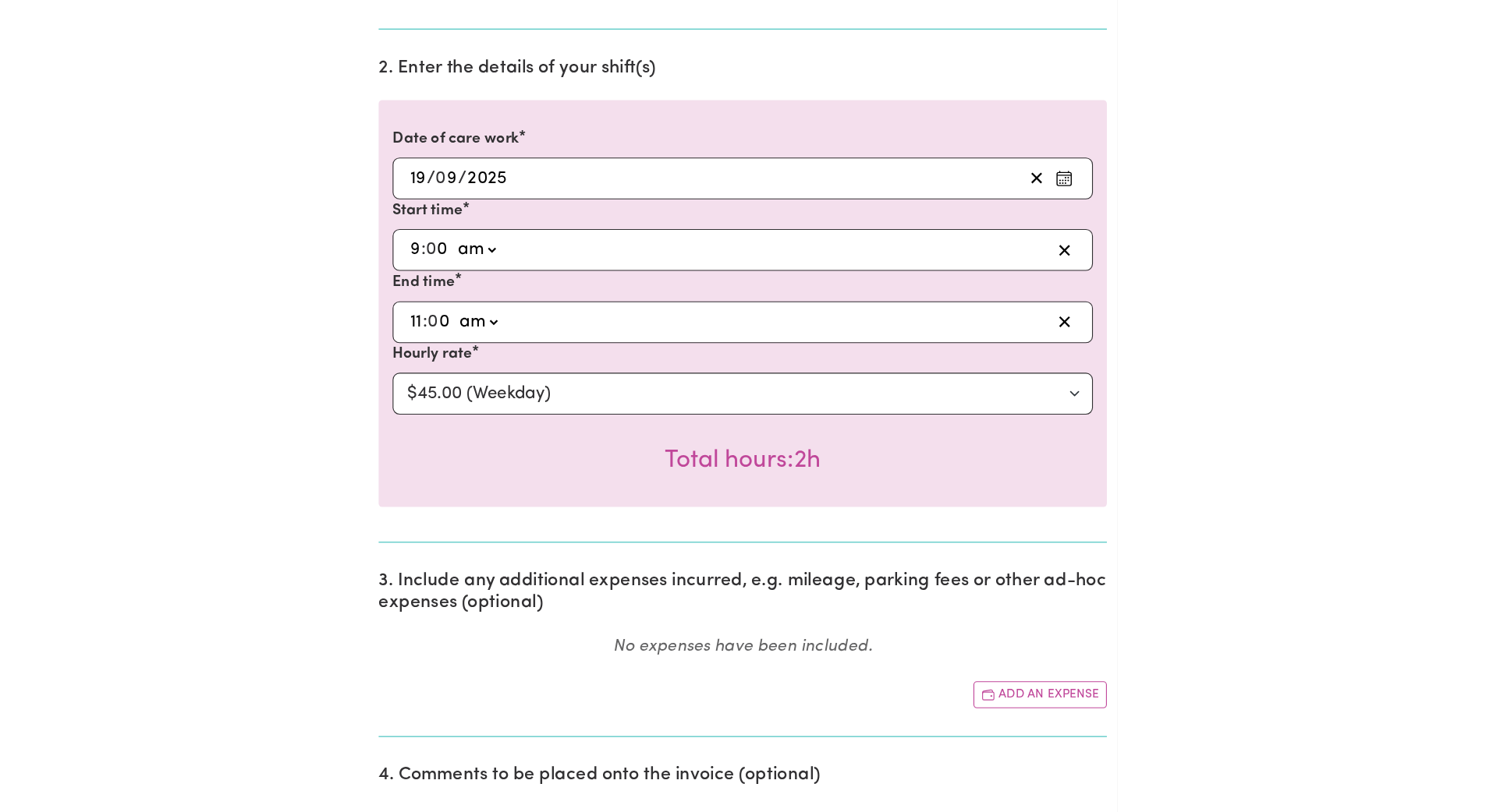
scroll to position [0, 0]
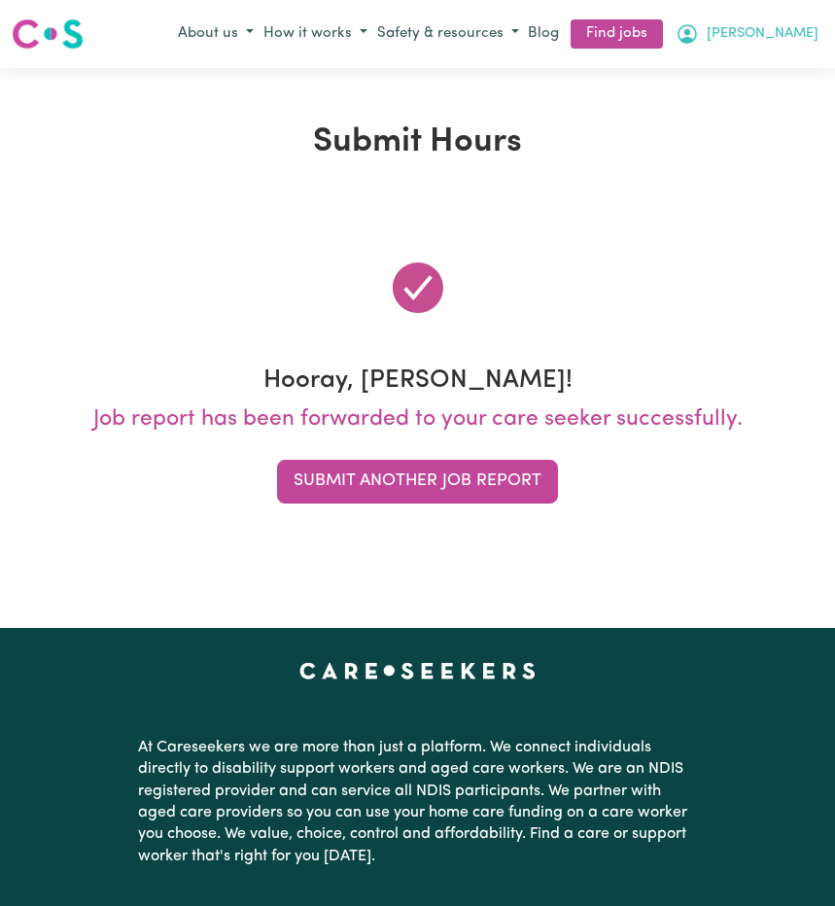
click at [791, 31] on span "[PERSON_NAME]" at bounding box center [763, 33] width 112 height 21
click at [760, 101] on link "My Dashboard" at bounding box center [746, 108] width 154 height 37
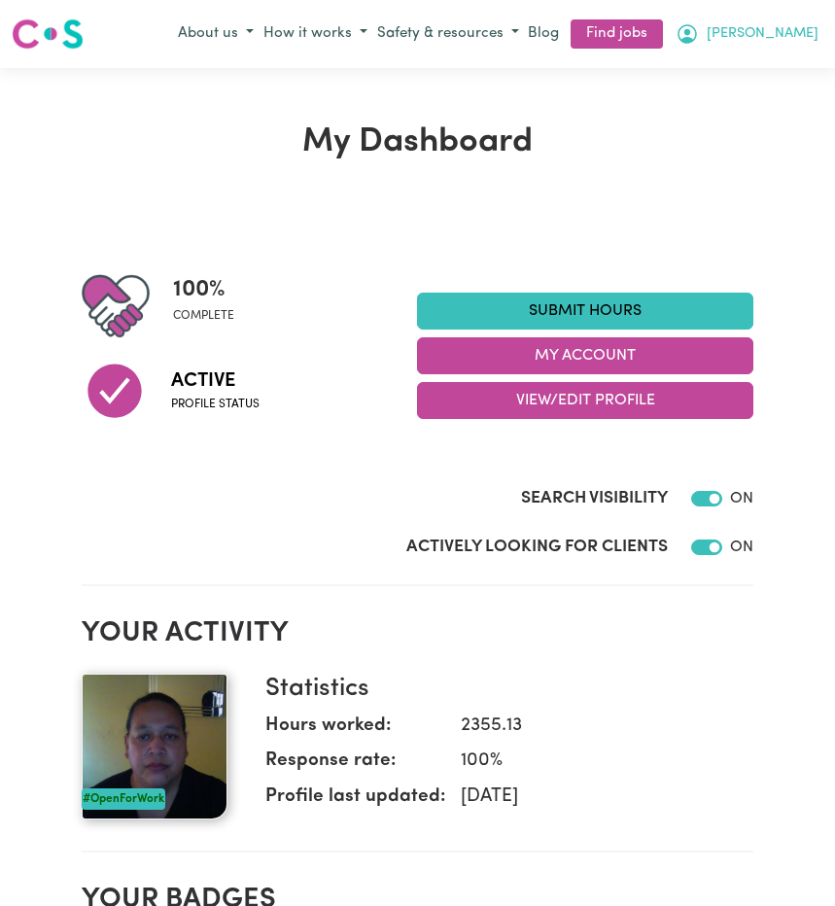
click at [795, 26] on span "[PERSON_NAME]" at bounding box center [763, 33] width 112 height 21
click at [726, 73] on link "My Account" at bounding box center [746, 71] width 154 height 37
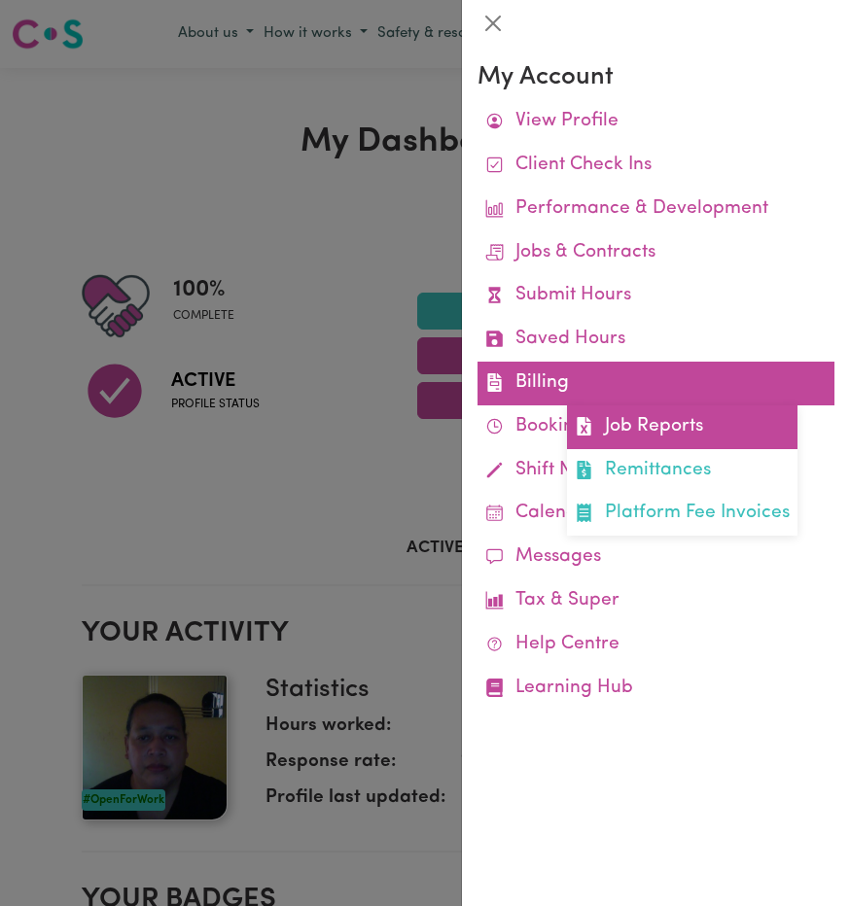
click at [678, 422] on link "Job Reports" at bounding box center [682, 428] width 230 height 44
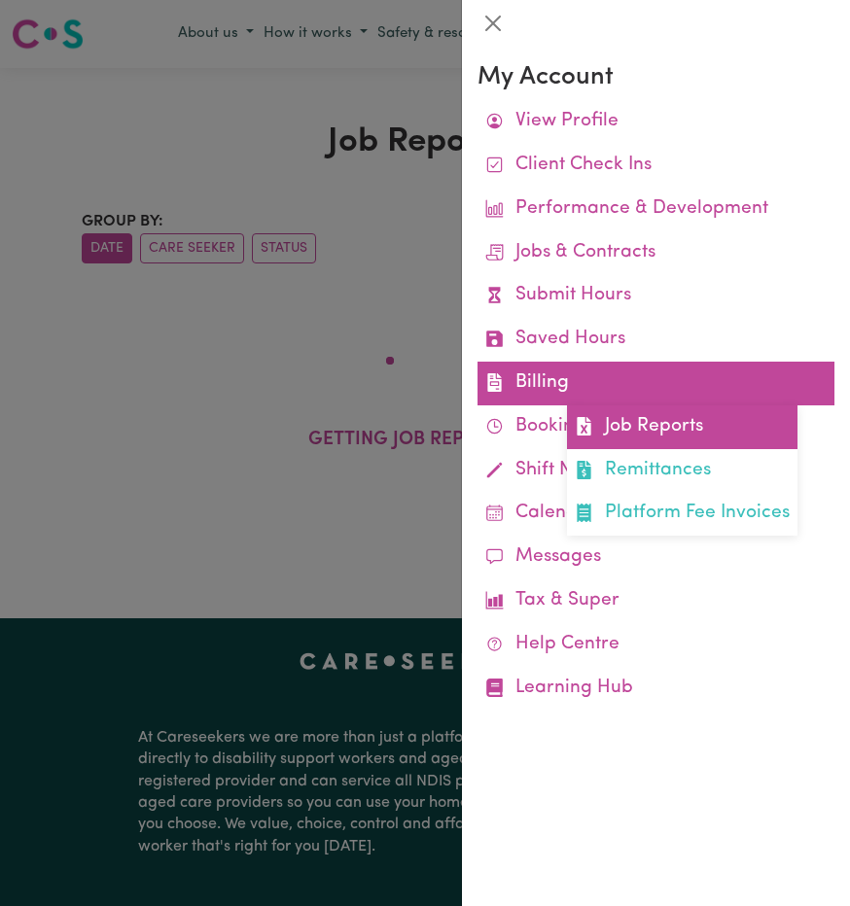
click at [639, 406] on link "Job Reports" at bounding box center [682, 428] width 230 height 44
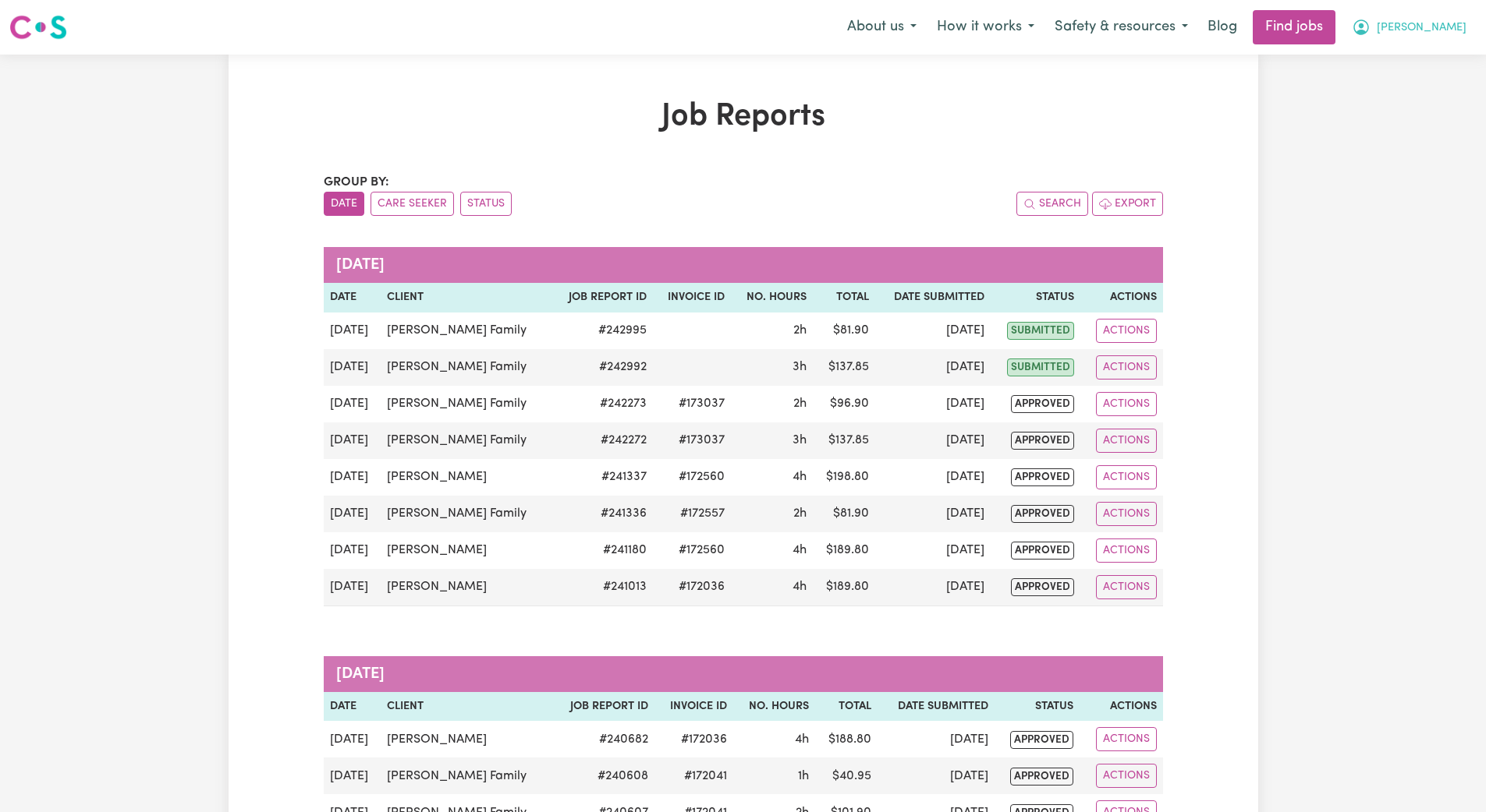
click at [669, 29] on span "[PERSON_NAME]" at bounding box center [1422, 27] width 90 height 17
